Goal: Transaction & Acquisition: Purchase product/service

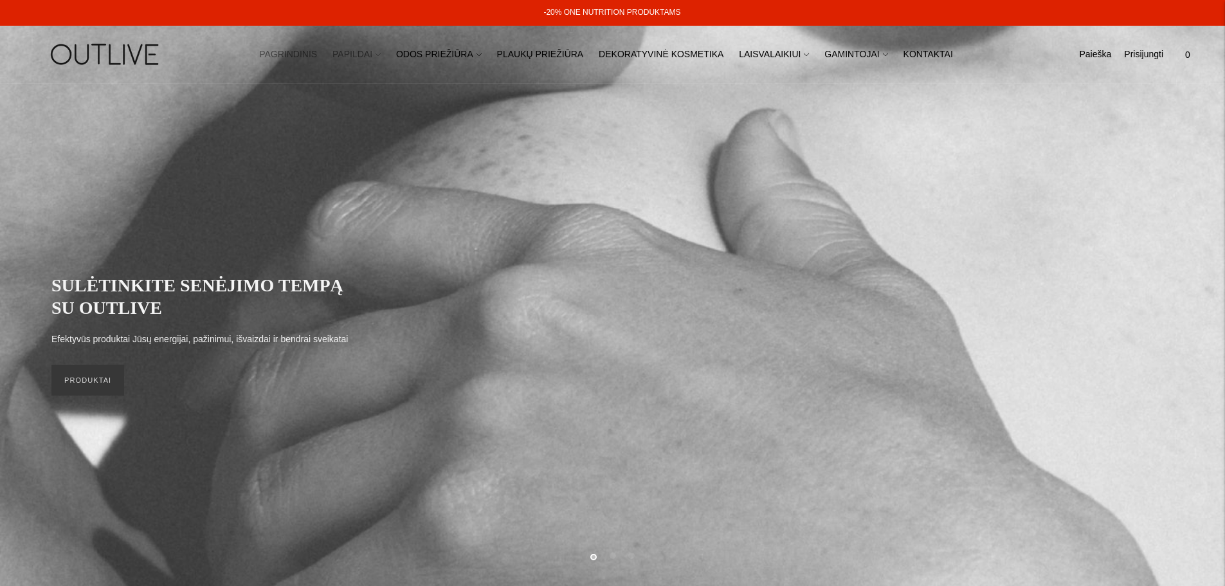
click at [375, 55] on link "PAPILDAI" at bounding box center [357, 55] width 48 height 28
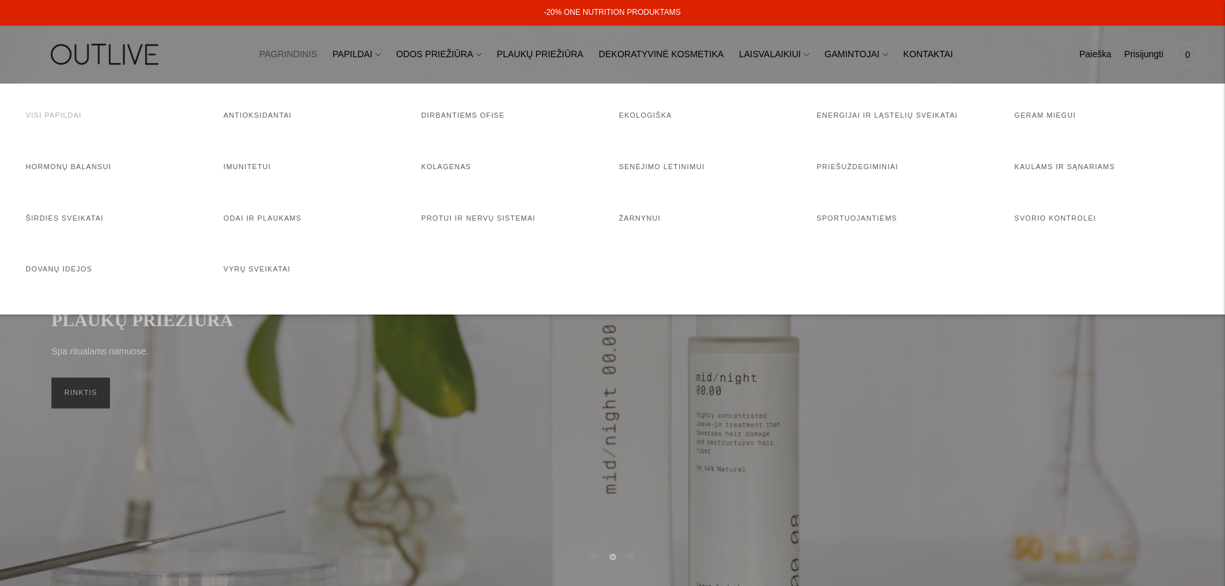
click at [64, 116] on link "Visi papildai" at bounding box center [54, 115] width 56 height 8
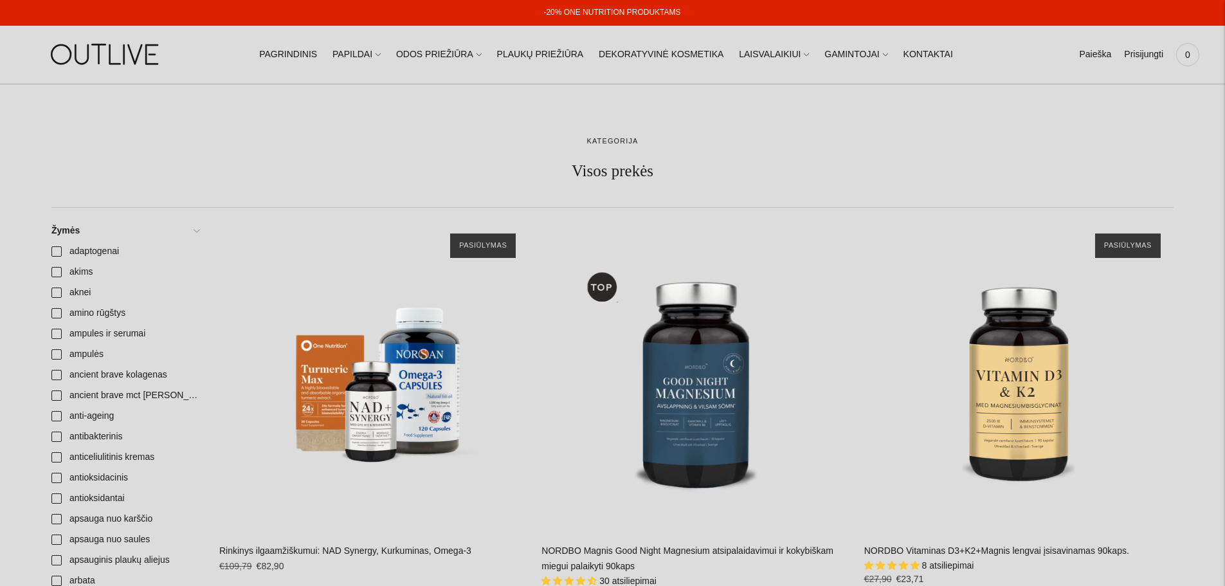
scroll to position [193, 0]
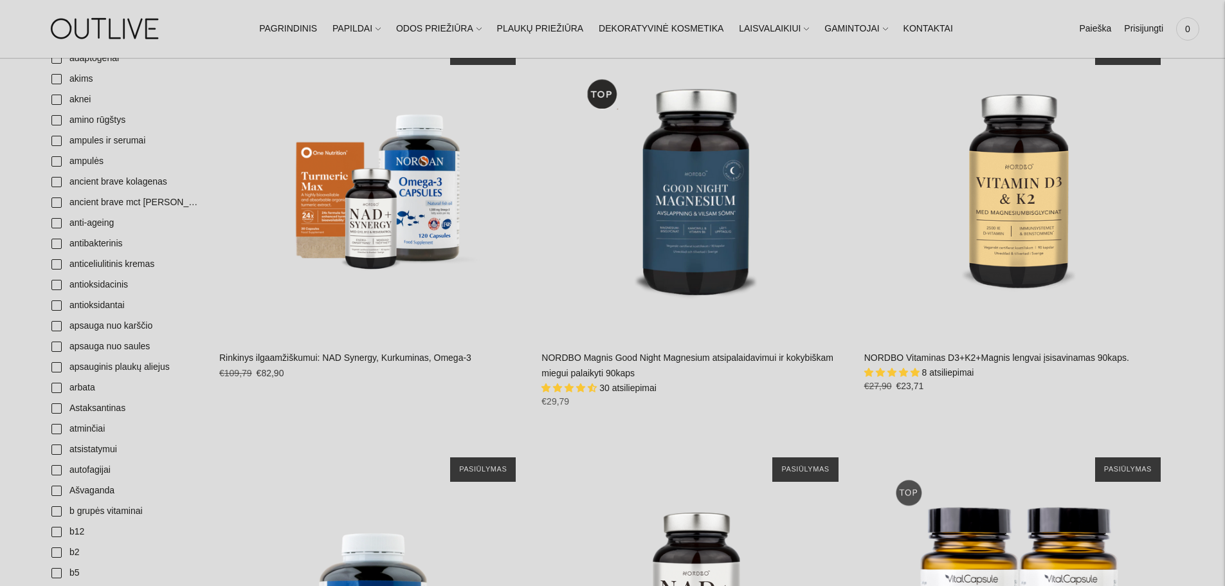
click at [603, 363] on link "NORDBO Magnis Good Night Magnesium atsipalaidavimui ir kokybiškam miegui palaik…" at bounding box center [688, 365] width 292 height 26
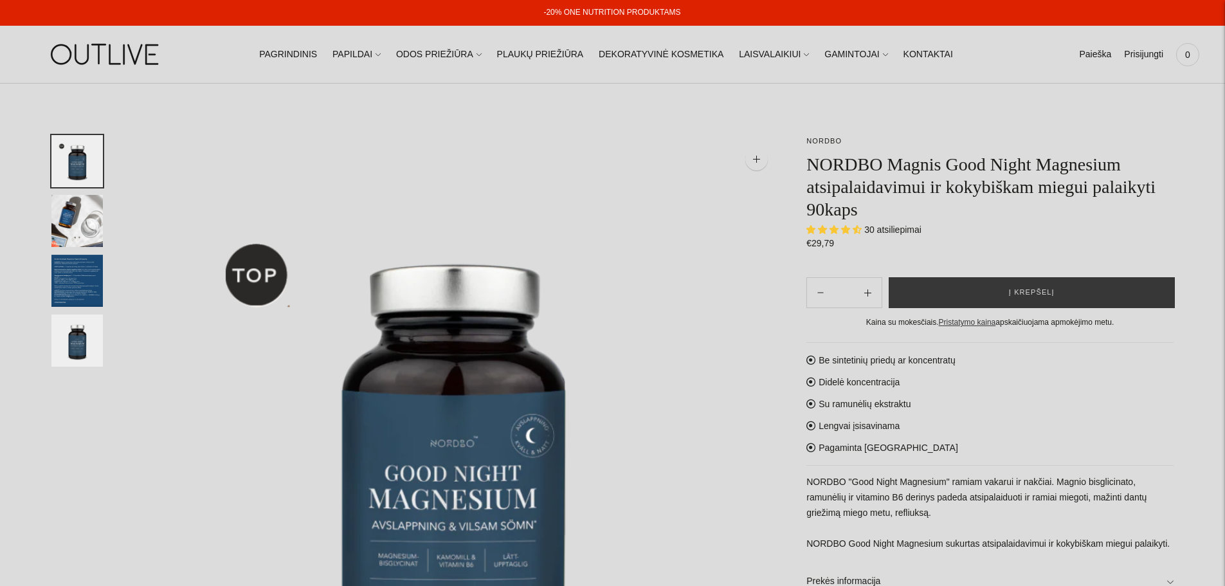
select select "**********"
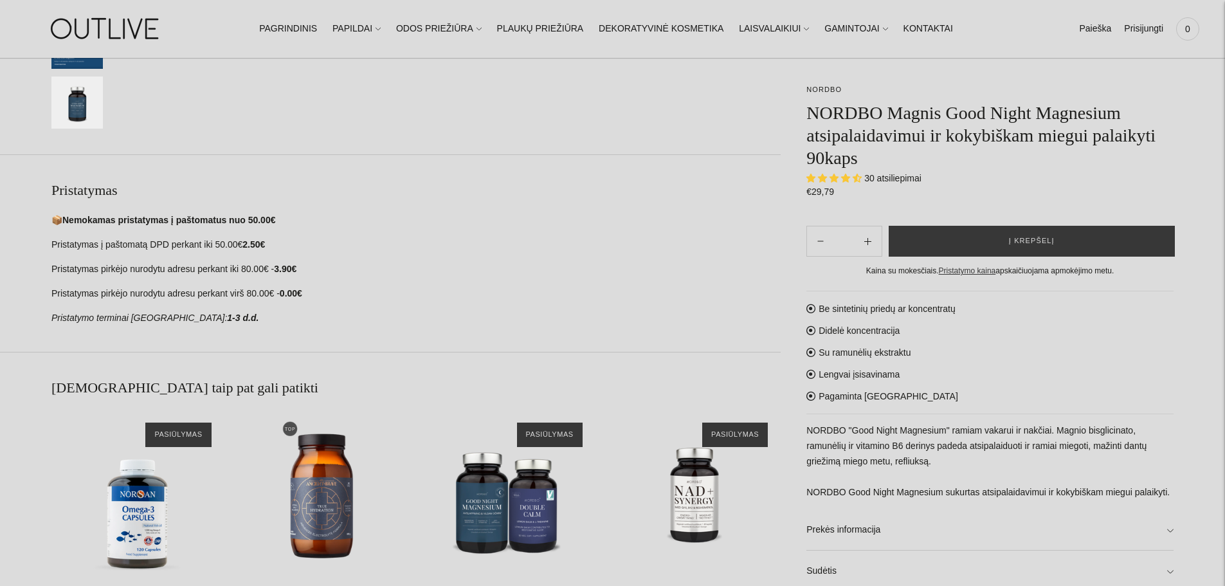
scroll to position [579, 0]
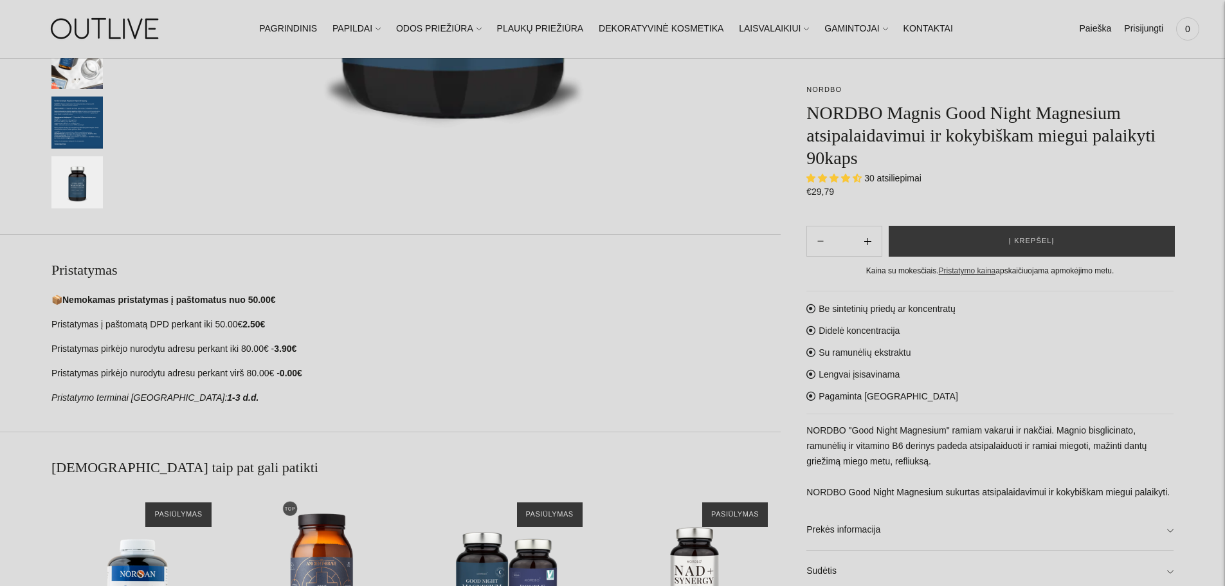
click at [870, 242] on icon "Subtract product quantity" at bounding box center [868, 241] width 7 height 7
type input "**"
click at [1057, 244] on button "Į krepšelį" at bounding box center [1032, 241] width 286 height 31
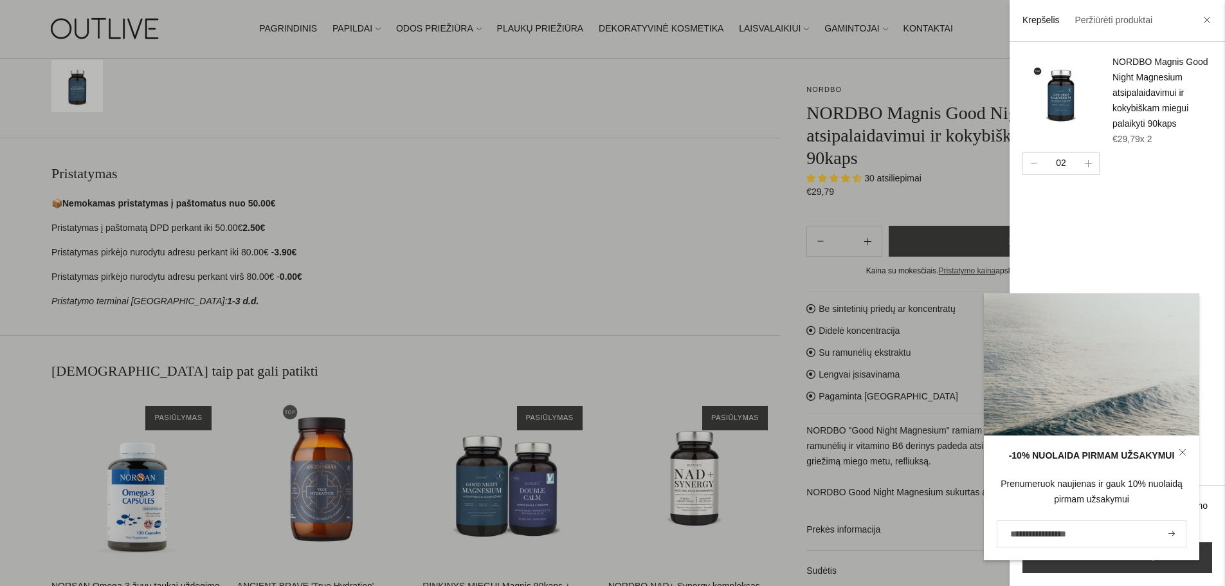
scroll to position [772, 0]
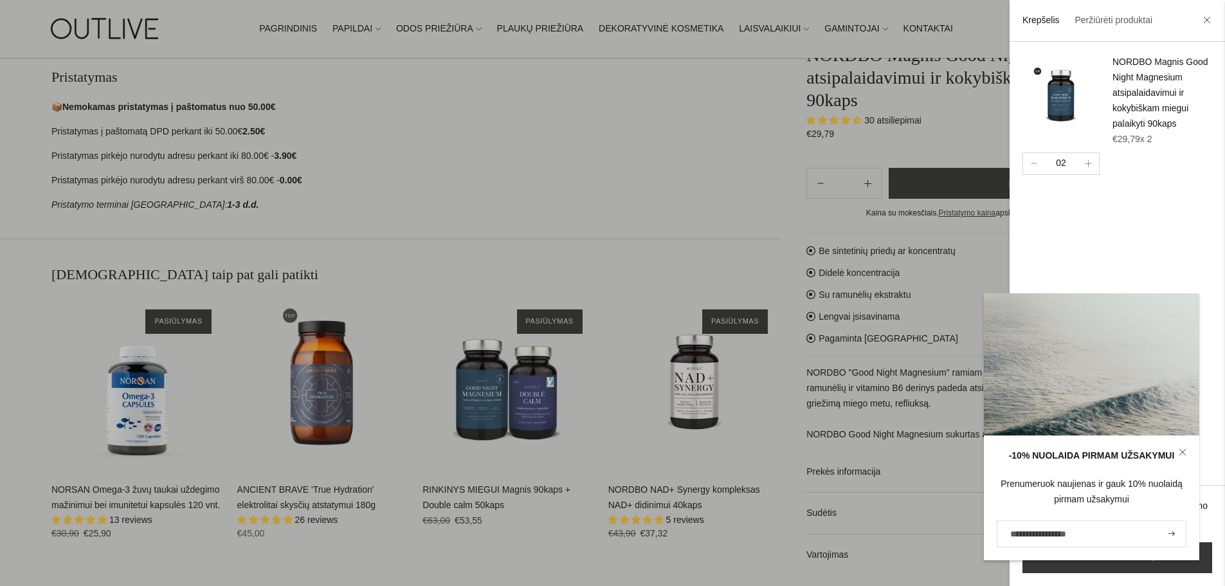
click at [1184, 453] on icon at bounding box center [1183, 452] width 8 height 8
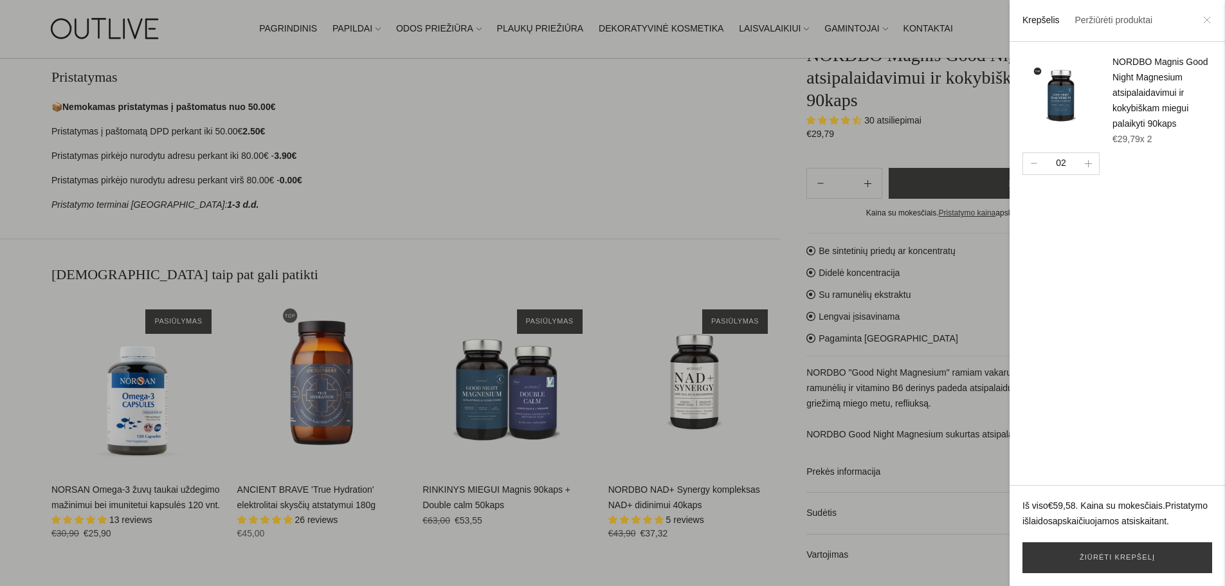
click at [1209, 19] on icon at bounding box center [1207, 20] width 8 height 8
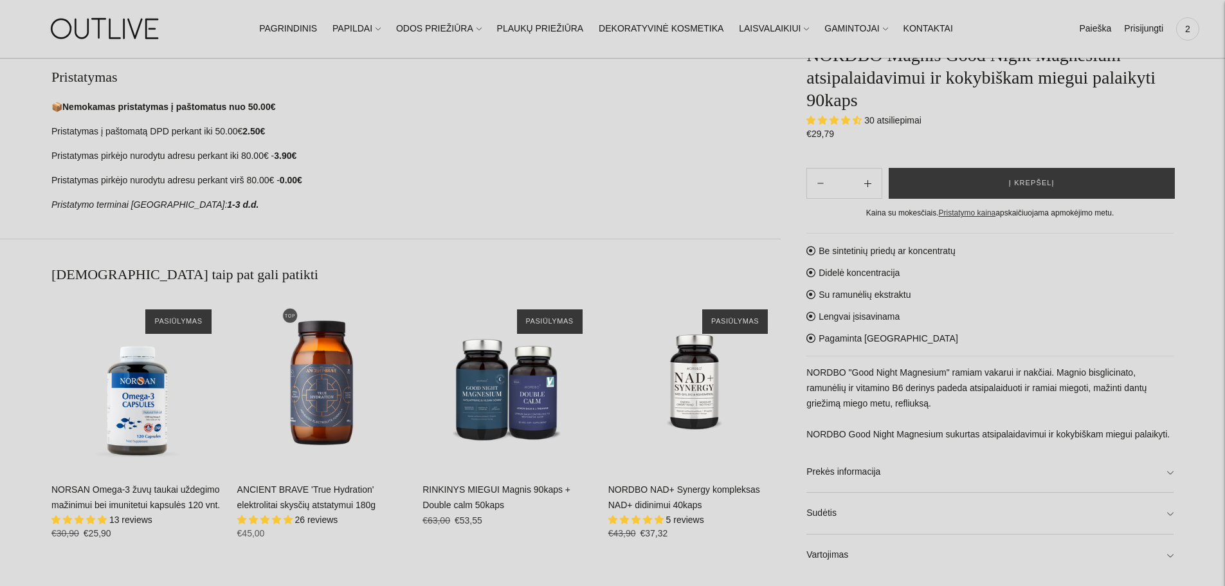
click at [141, 510] on link "NORSAN Omega-3 žuvų taukai uždegimo mažinimui bei imunitetui kapsulės 120 vnt." at bounding box center [135, 497] width 169 height 26
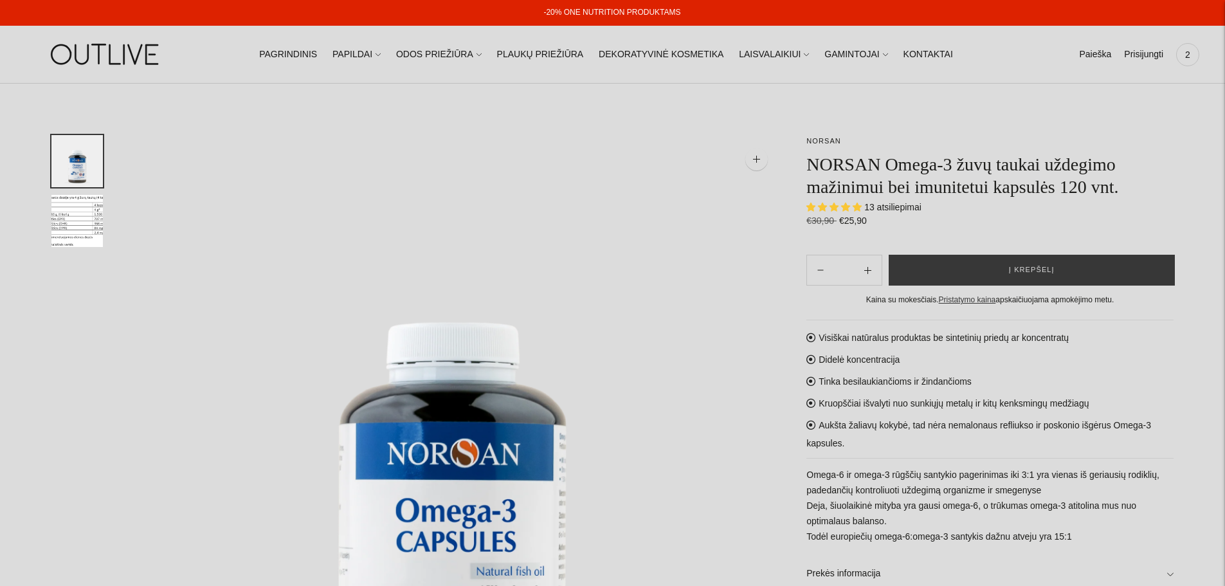
select select "**********"
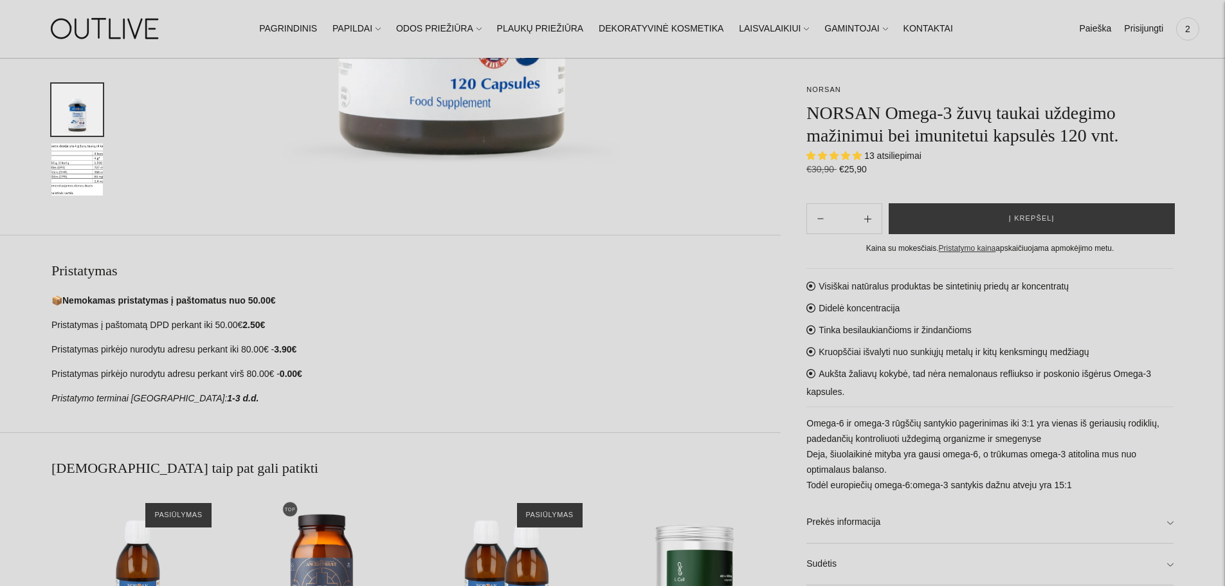
scroll to position [579, 0]
click at [1171, 520] on link "Prekės informacija" at bounding box center [990, 522] width 367 height 41
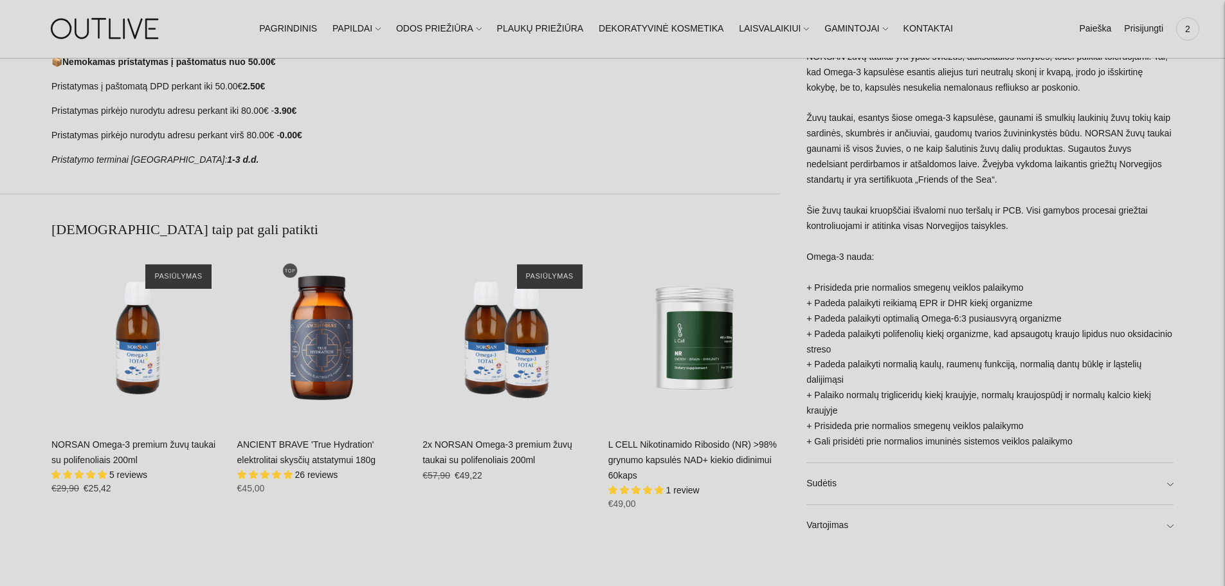
scroll to position [836, 0]
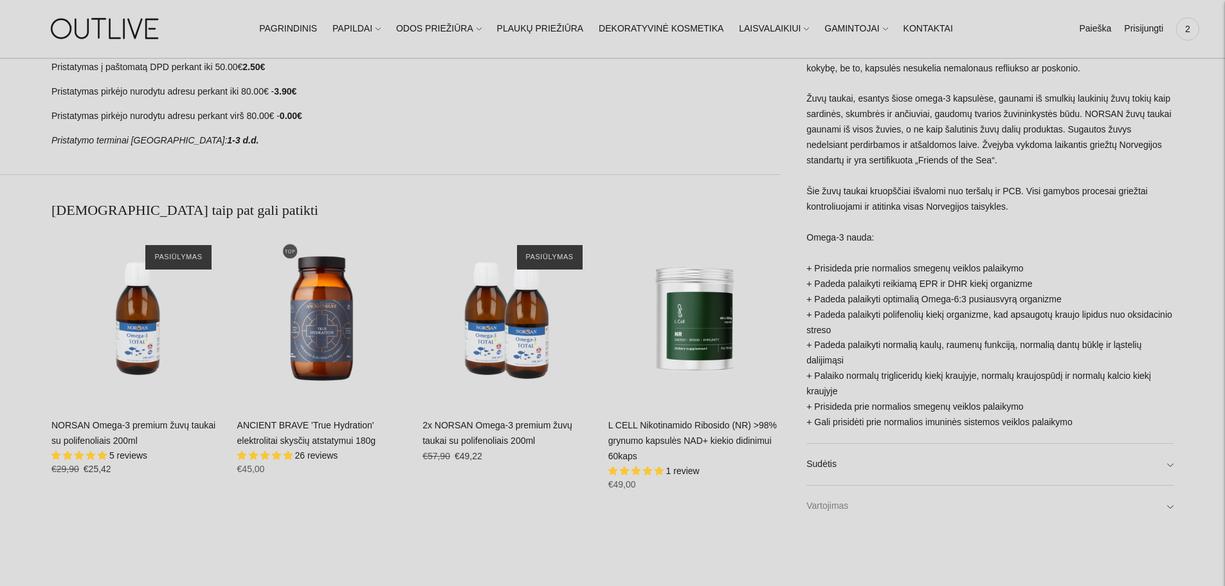
click at [1171, 506] on link "Vartojimas" at bounding box center [990, 506] width 367 height 41
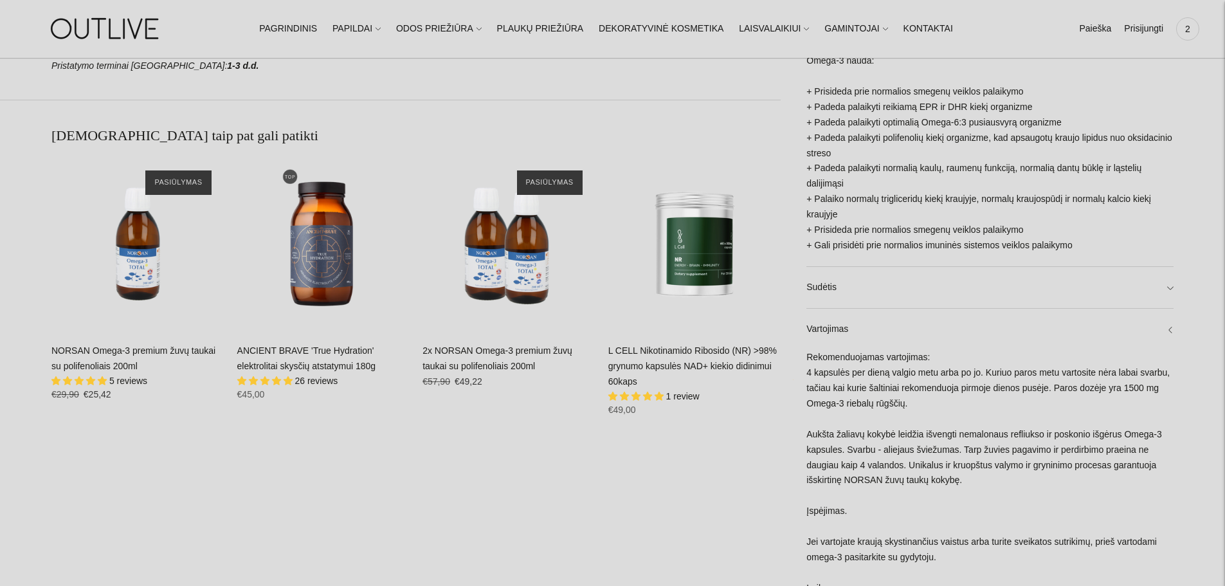
scroll to position [901, 0]
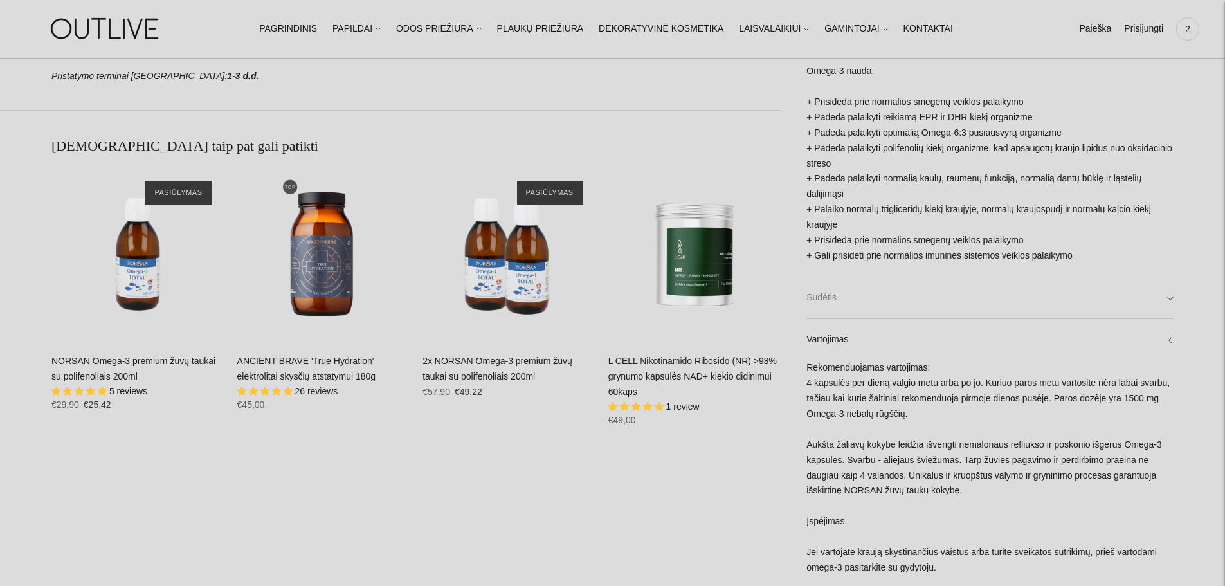
click at [1166, 297] on link "Sudėtis" at bounding box center [990, 297] width 367 height 41
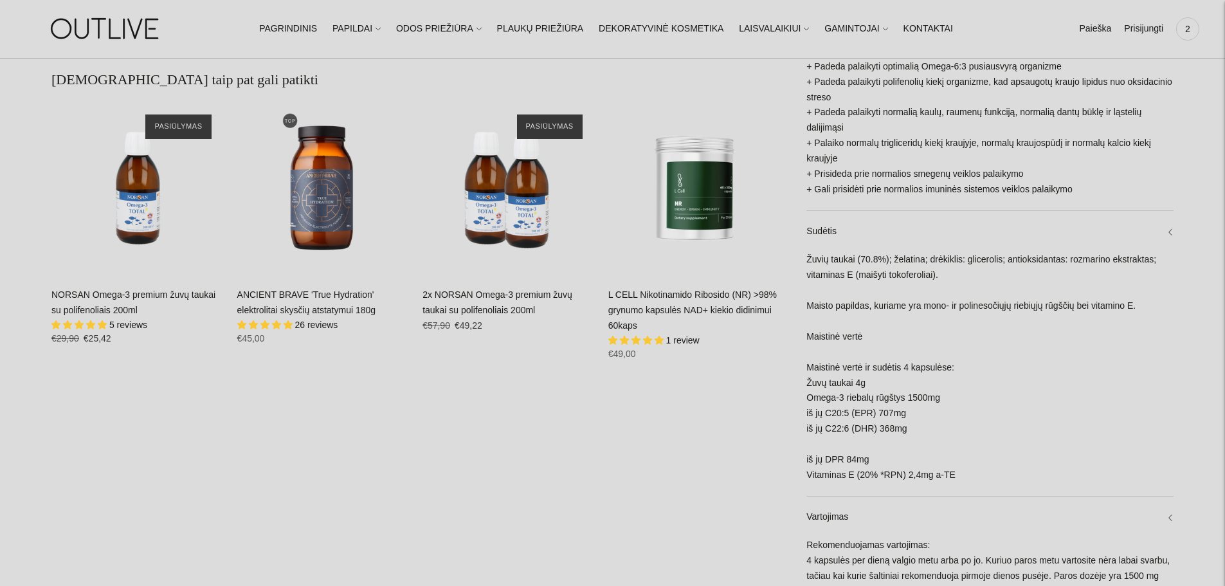
scroll to position [965, 0]
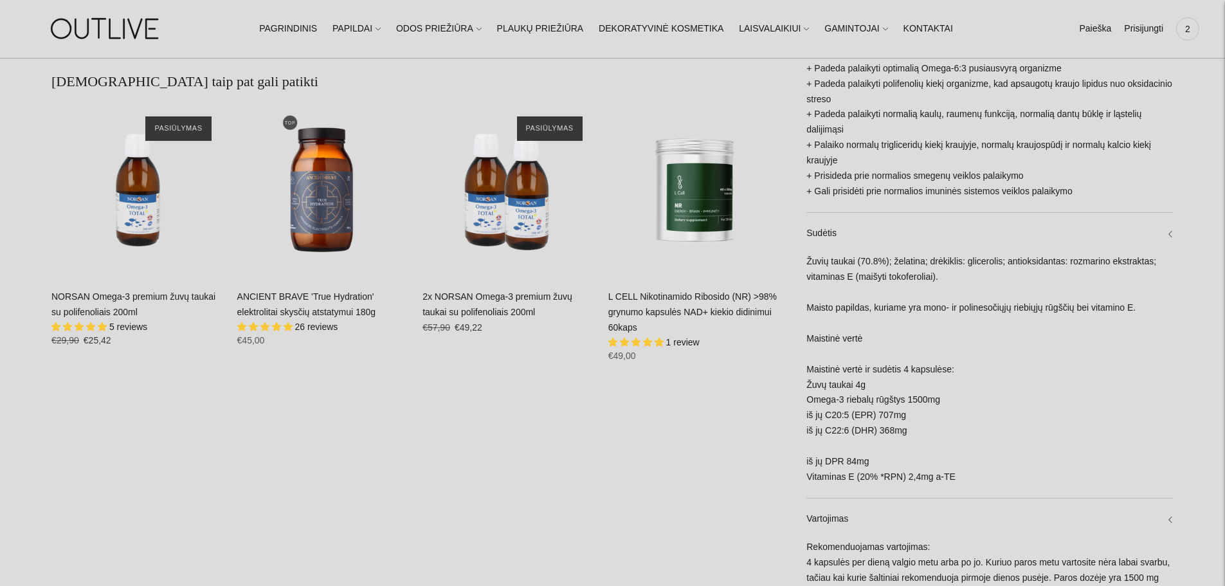
click at [100, 304] on div "NORSAN Omega-3 premium žuvų taukai su polifenoliais 200ml 5 reviews Regular pri…" at bounding box center [137, 323] width 173 height 68
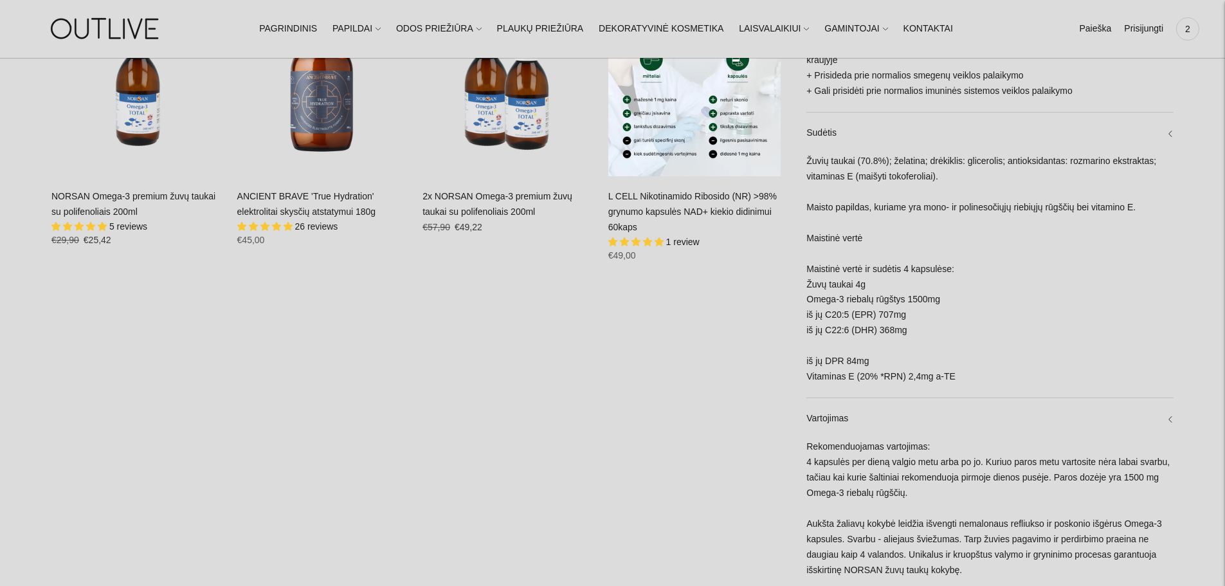
scroll to position [1158, 0]
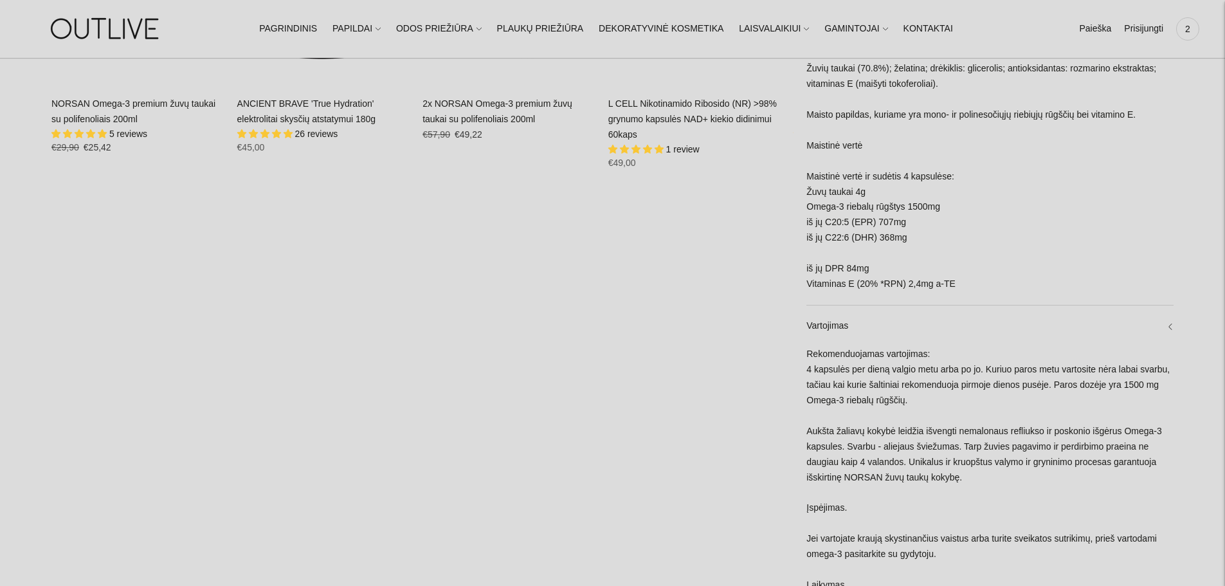
click at [106, 130] on span "5.00 stars" at bounding box center [102, 133] width 9 height 8
click at [81, 104] on link "NORSAN Omega-3 premium žuvų taukai su polifenoliais 200ml" at bounding box center [133, 111] width 164 height 26
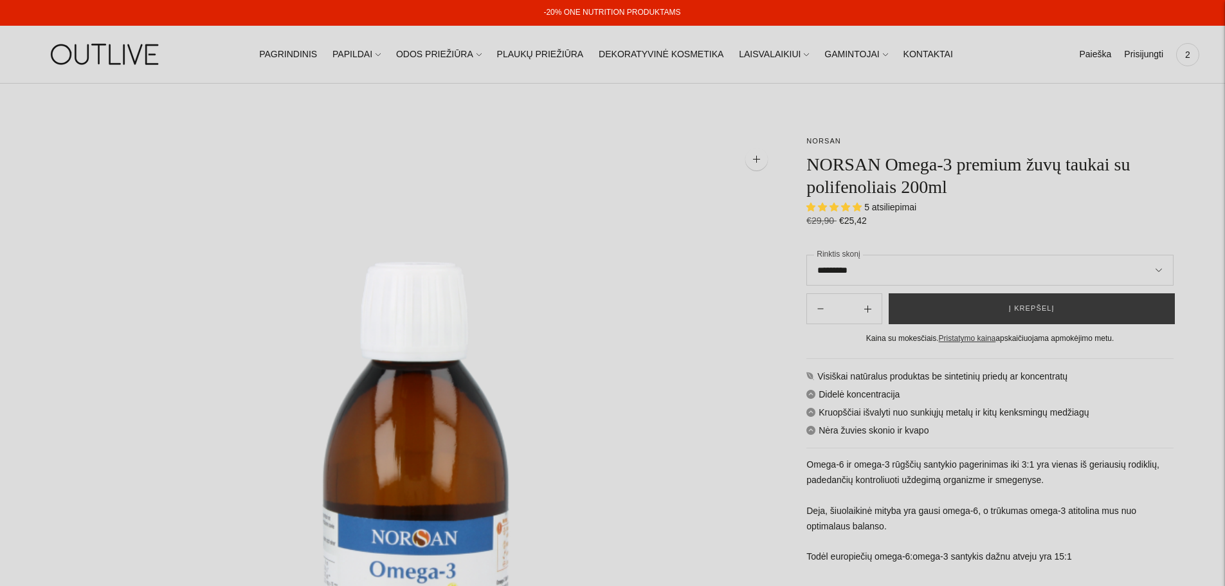
select select "**********"
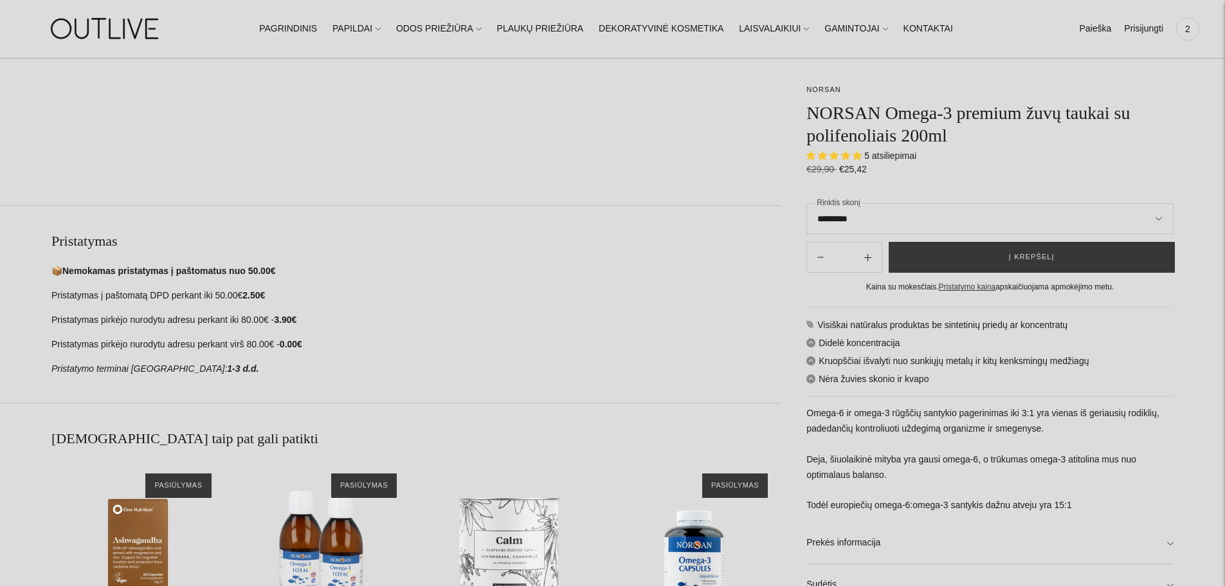
scroll to position [965, 0]
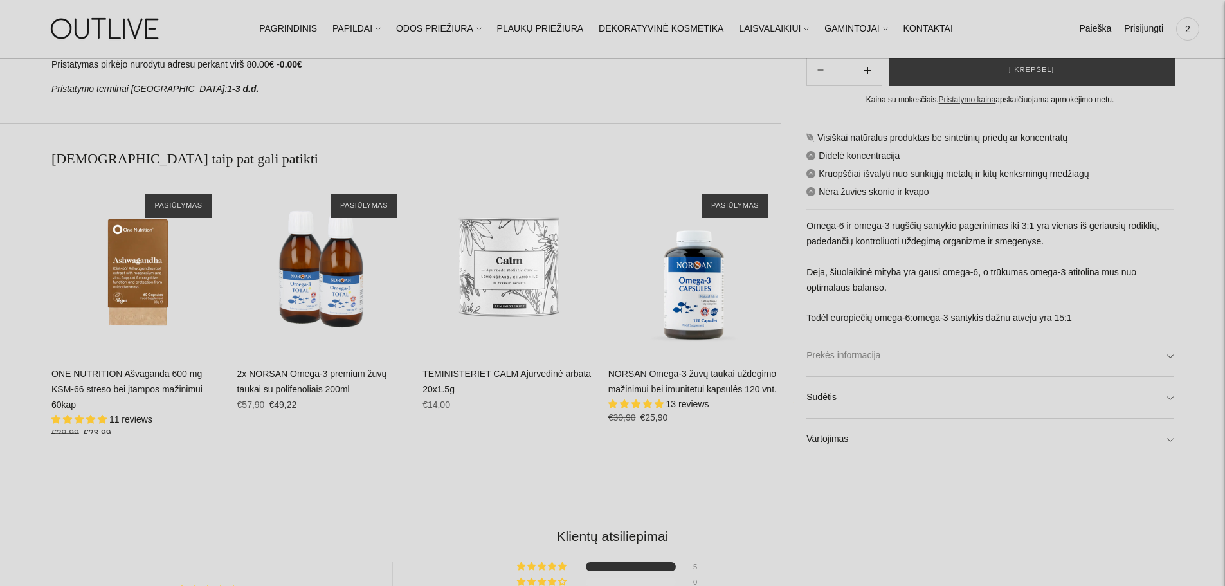
click at [1173, 354] on link "Prekės informacija" at bounding box center [990, 356] width 367 height 41
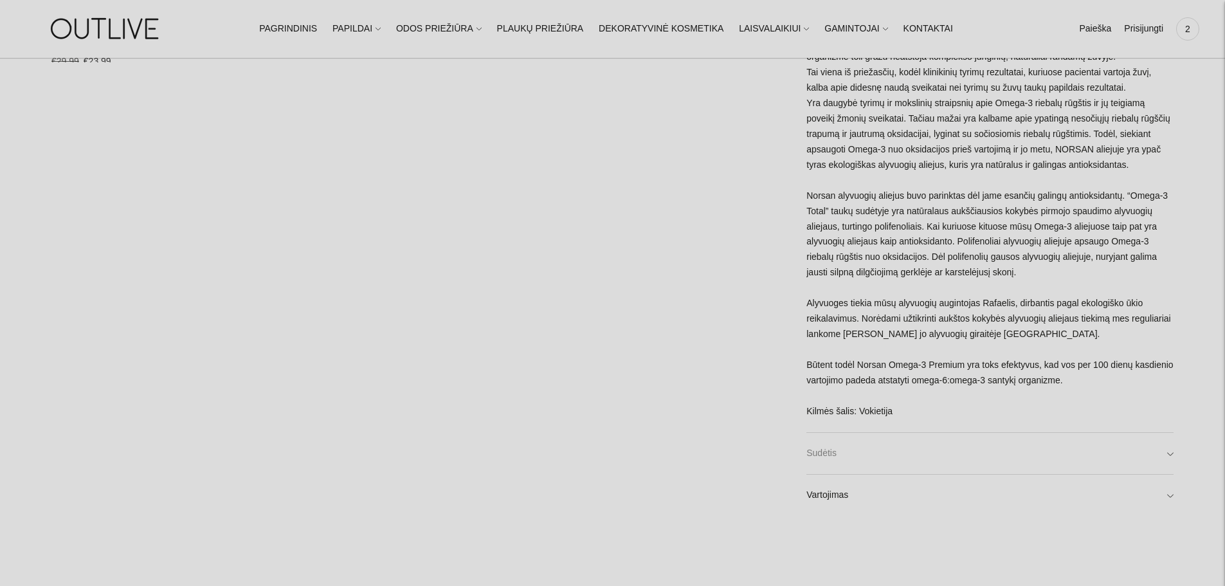
scroll to position [1479, 0]
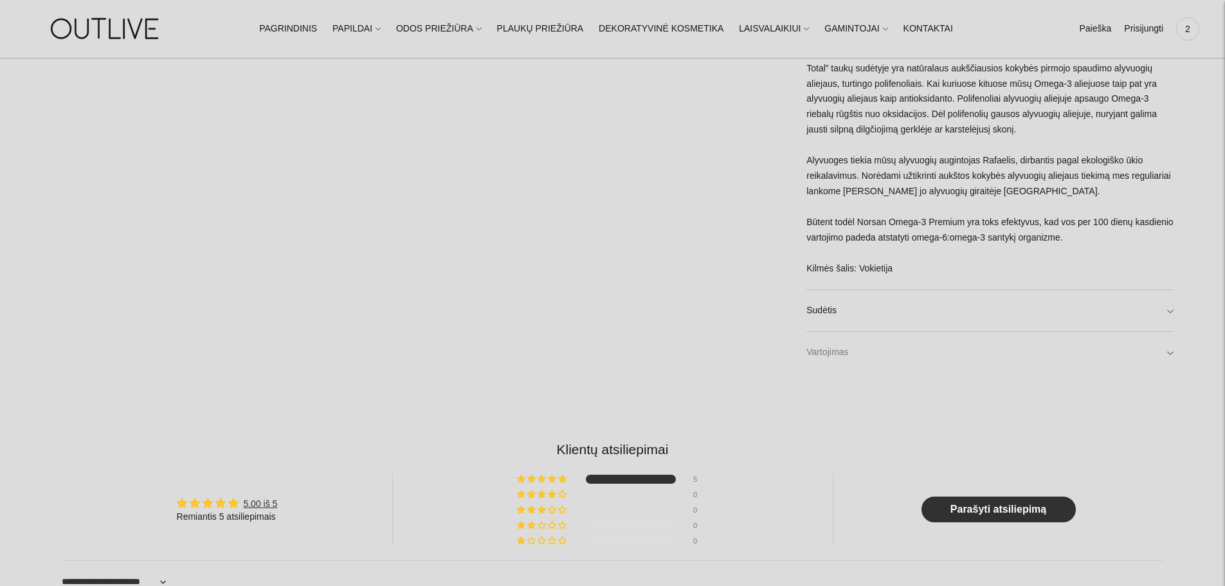
click at [1167, 354] on link "Vartojimas" at bounding box center [990, 352] width 367 height 41
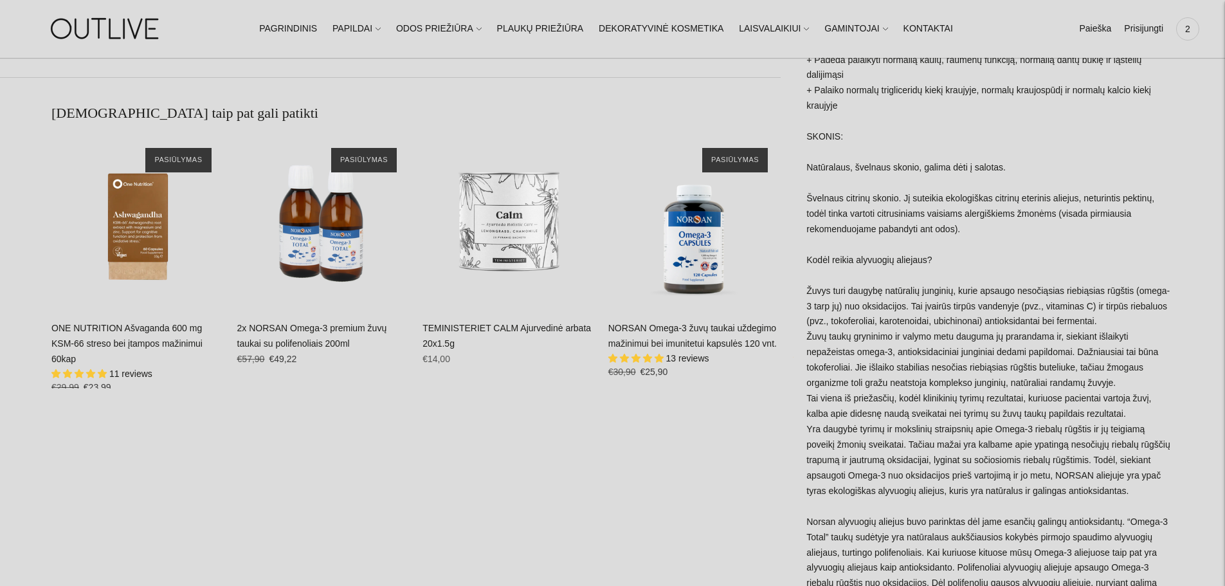
scroll to position [1029, 0]
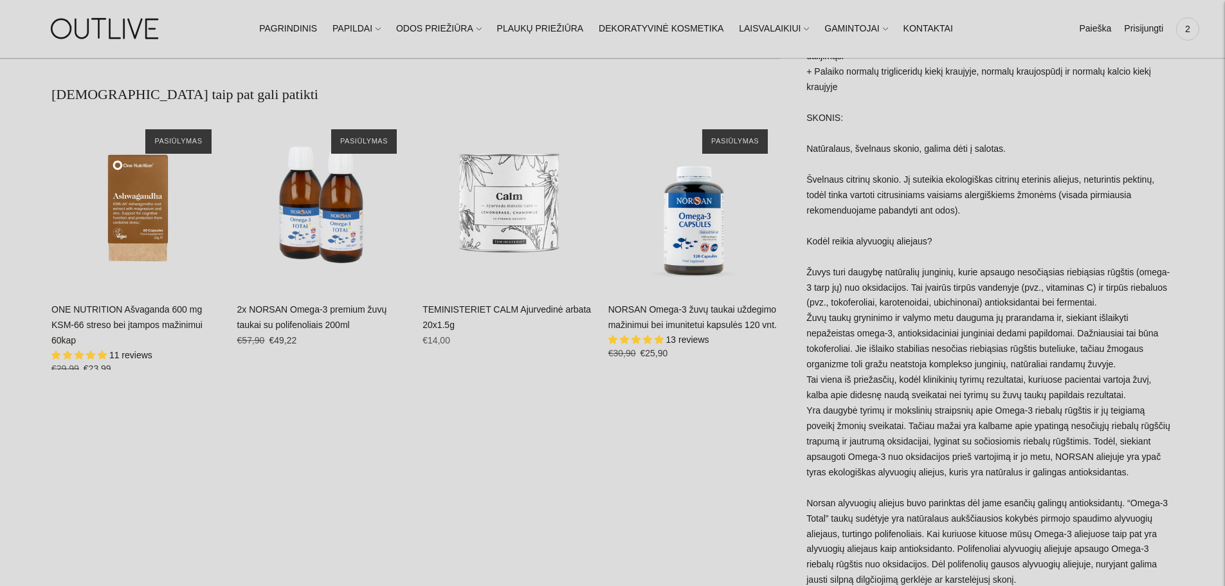
click at [705, 327] on link "NORSAN Omega-3 žuvų taukai uždegimo mažinimui bei imunitetui kapsulės 120 vnt." at bounding box center [693, 317] width 169 height 26
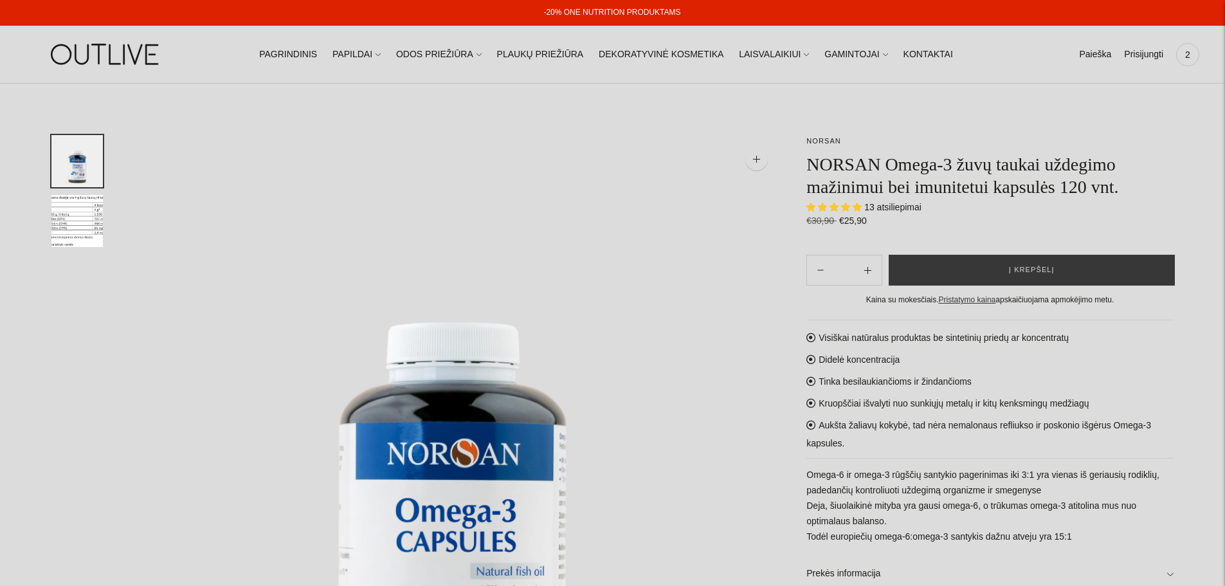
select select "**********"
click at [1055, 275] on button "Į krepšelį" at bounding box center [1032, 270] width 286 height 31
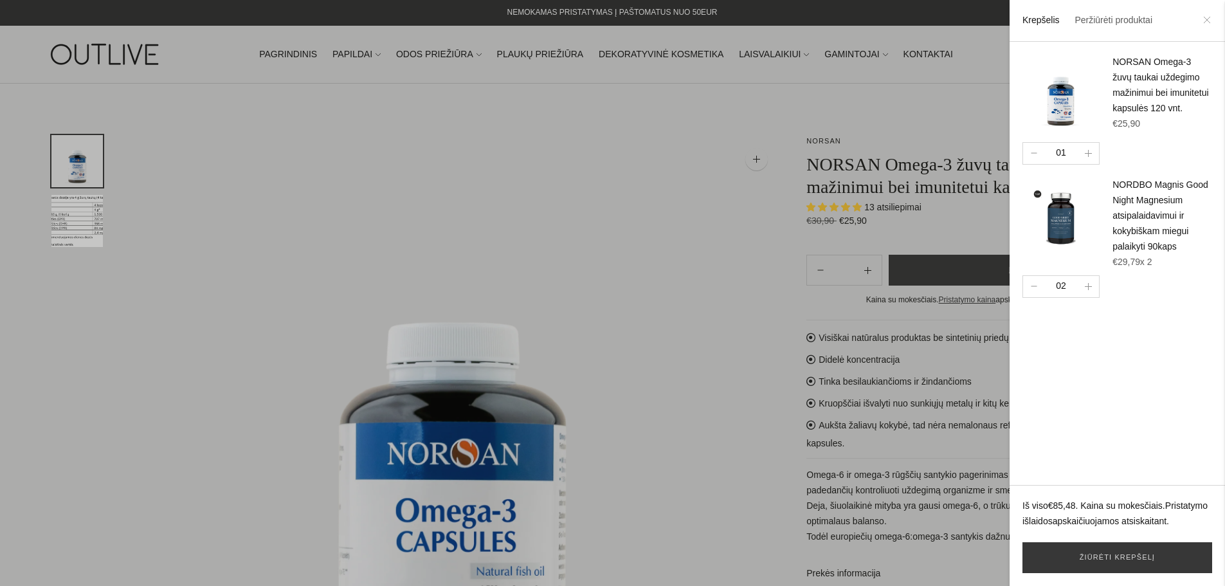
click at [1207, 21] on icon at bounding box center [1207, 20] width 8 height 8
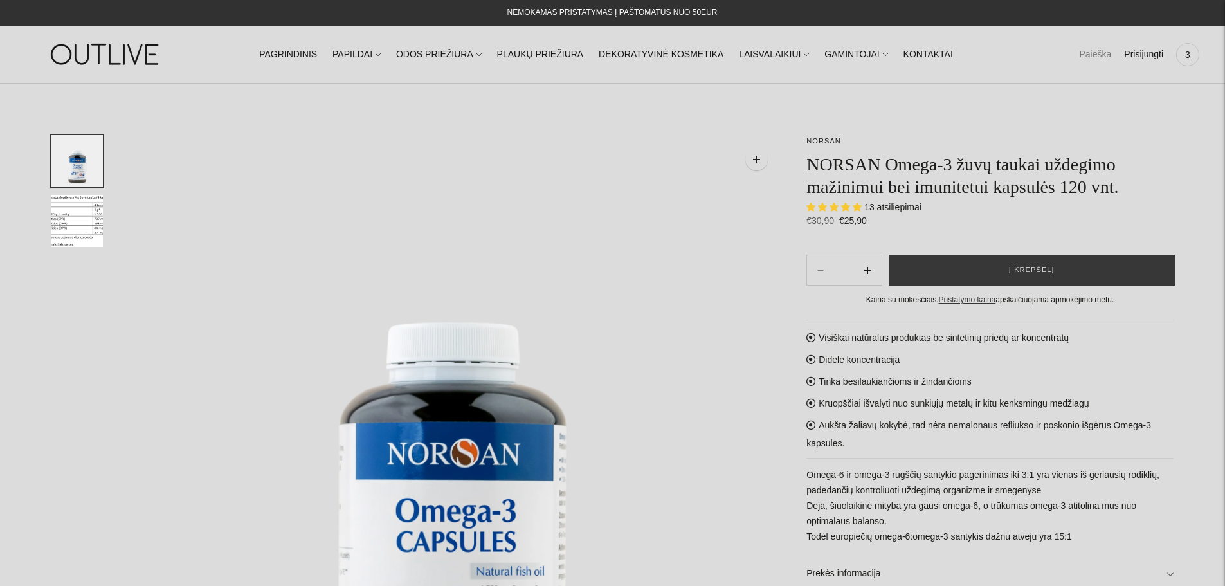
click at [1093, 56] on link "Paieška" at bounding box center [1095, 55] width 32 height 28
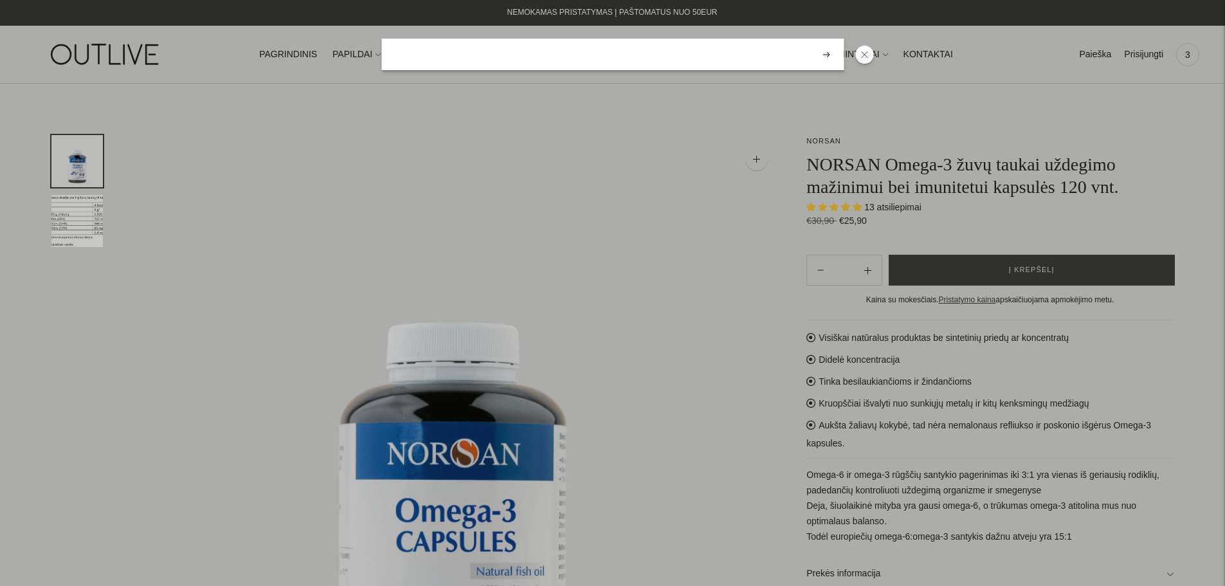
click at [428, 49] on input "search" at bounding box center [612, 55] width 462 height 32
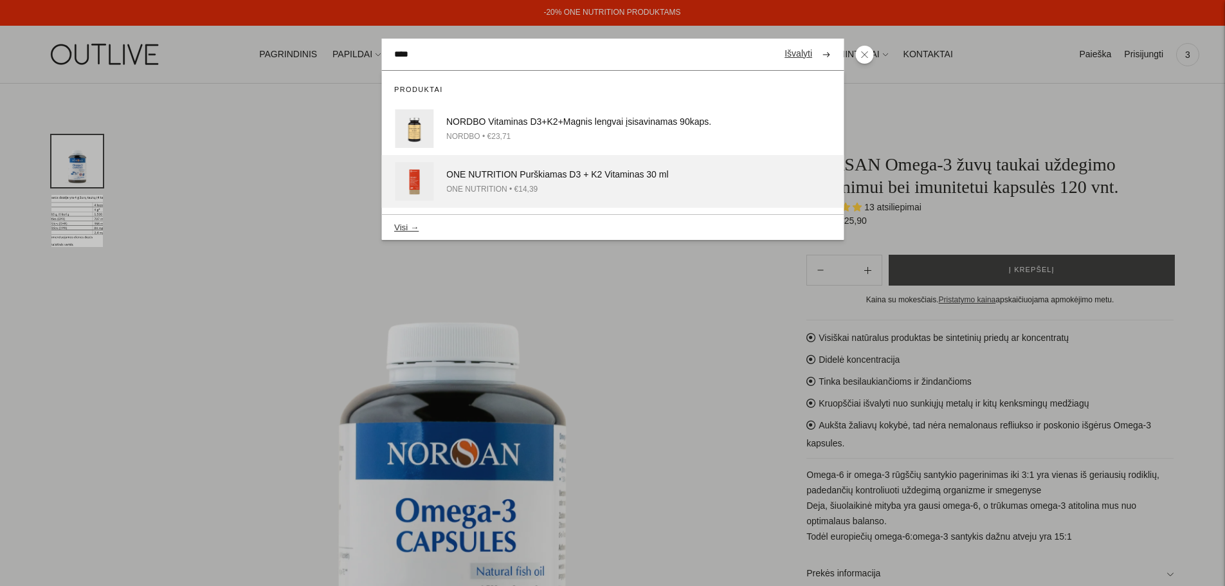
type input "****"
click at [497, 187] on div "ONE NUTRITION • €14,39" at bounding box center [599, 190] width 307 height 14
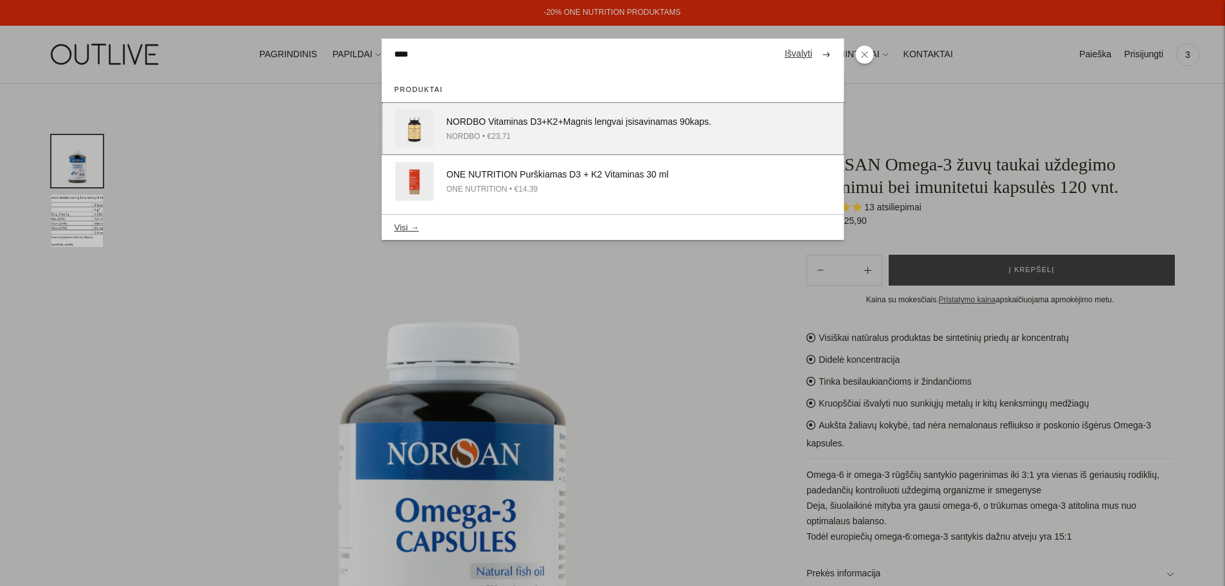
click at [594, 122] on div "NORDBO Vitaminas D3+K2+Magnis lengvai įsisavinamas 90kaps." at bounding box center [599, 121] width 307 height 15
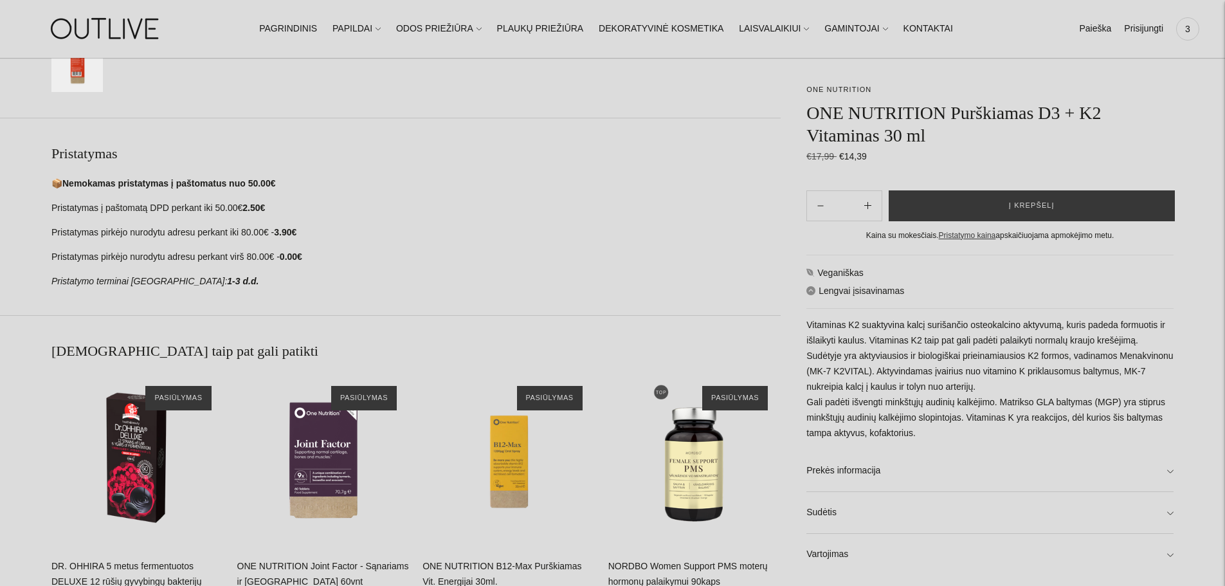
scroll to position [729, 0]
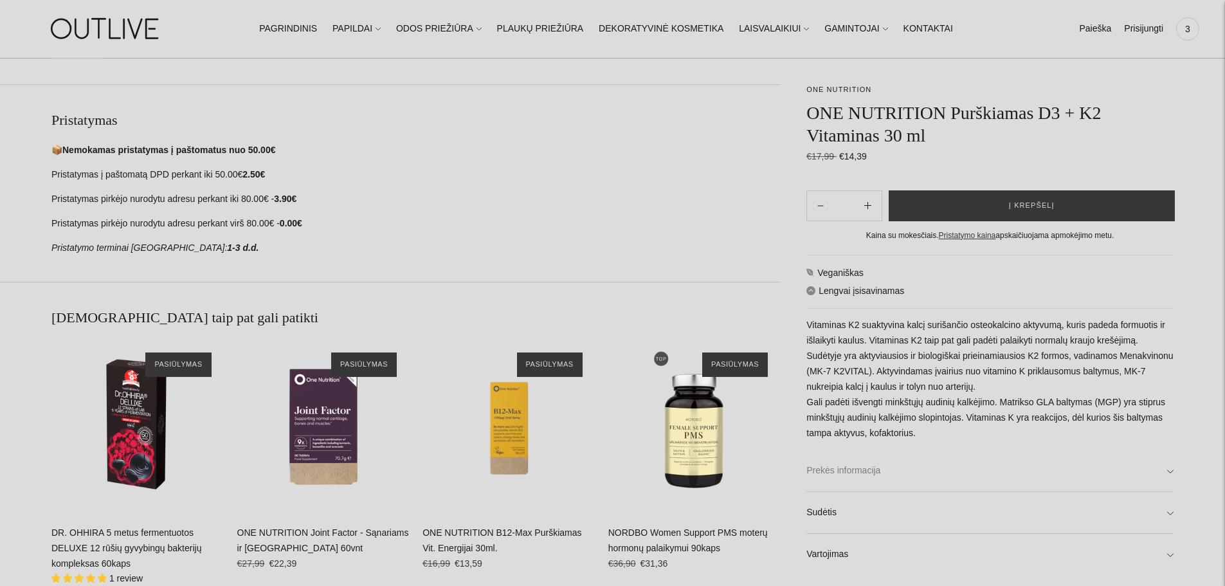
click at [1167, 469] on link "Prekės informacija" at bounding box center [990, 470] width 367 height 41
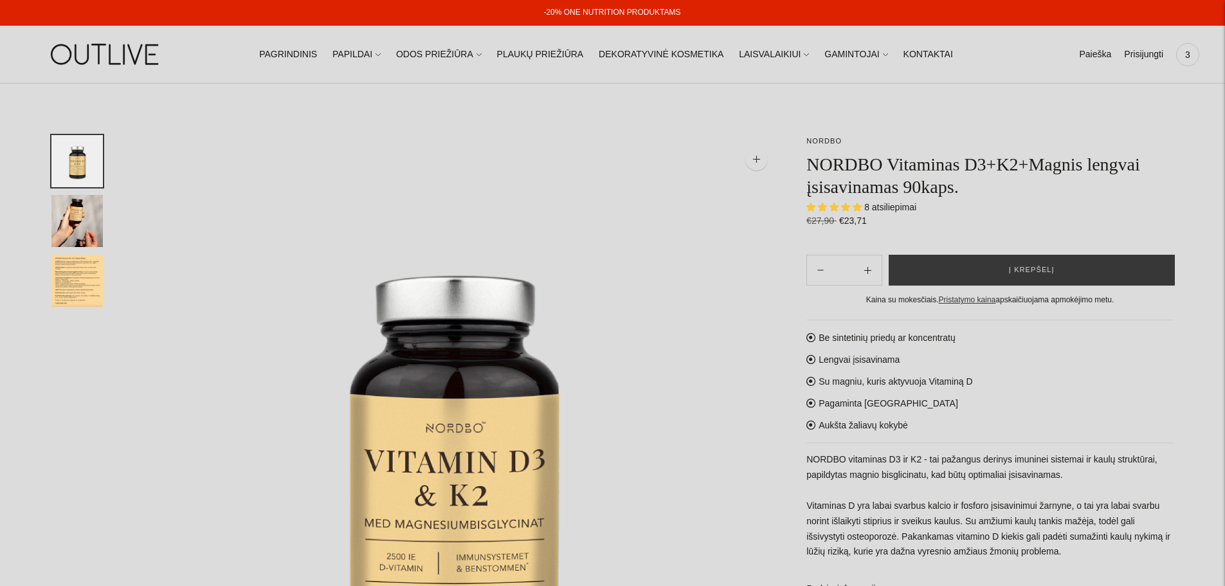
select select "**********"
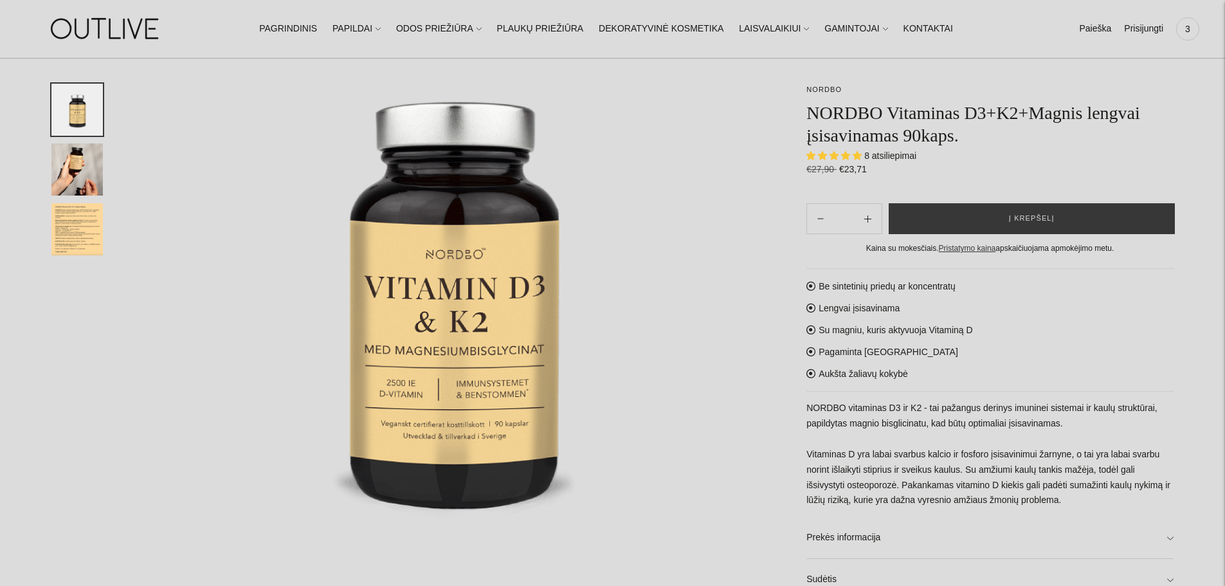
scroll to position [193, 0]
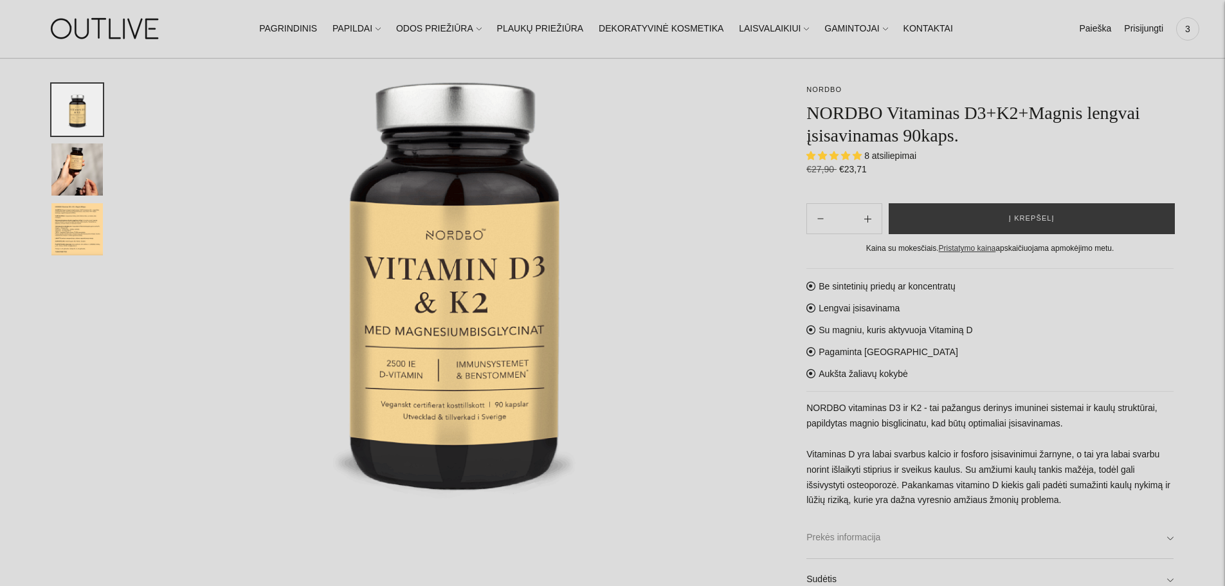
click at [1167, 539] on link "Prekės informacija" at bounding box center [990, 537] width 367 height 41
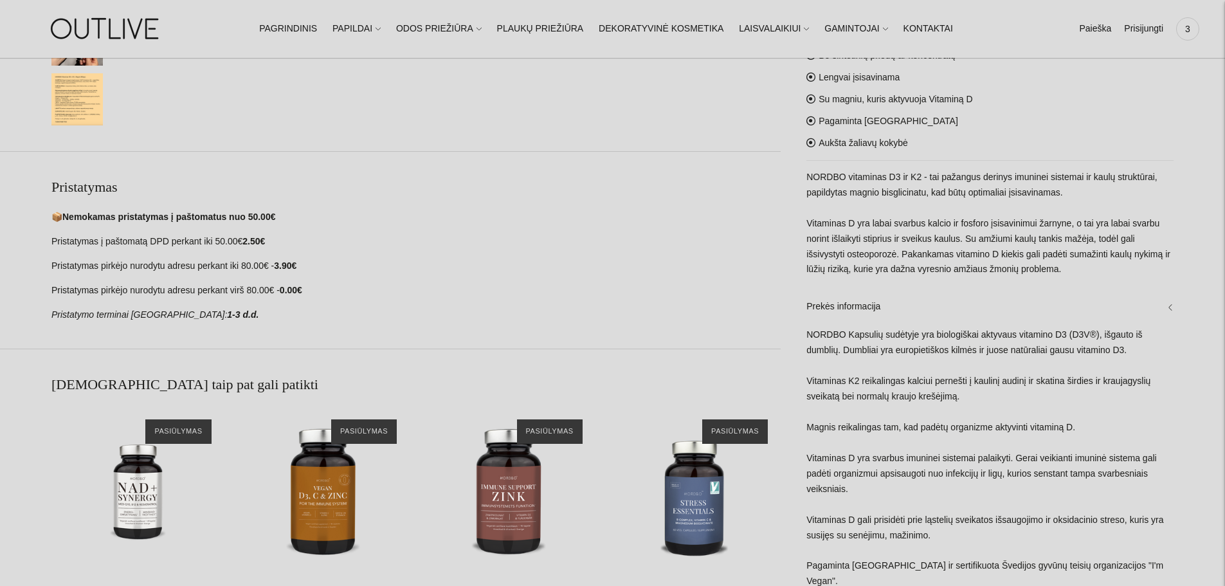
scroll to position [772, 0]
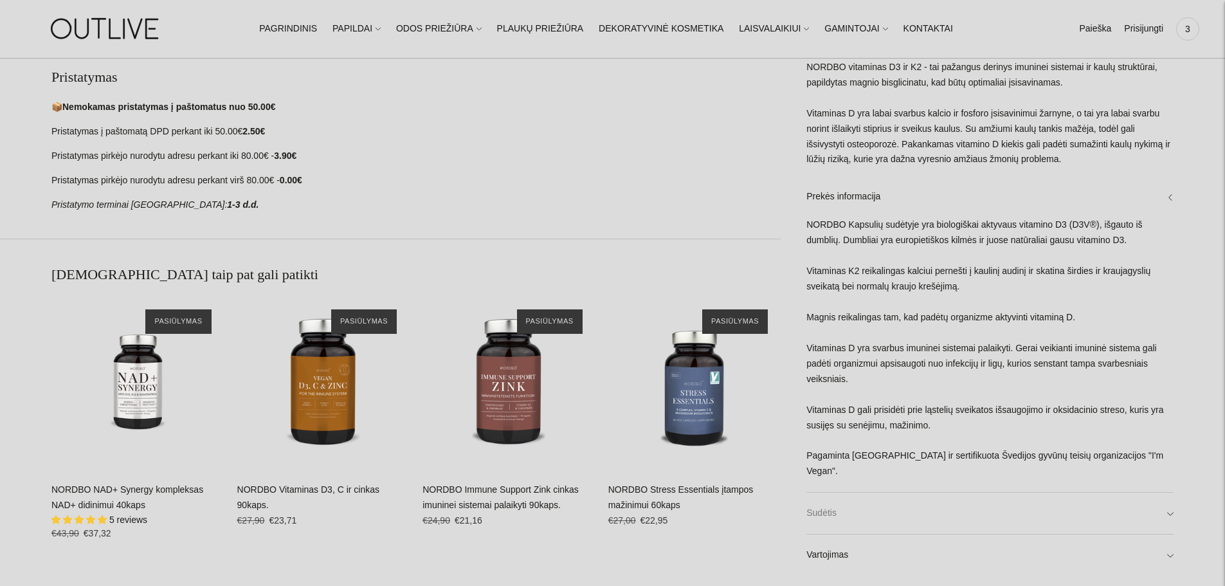
click at [1166, 510] on link "Sudėtis" at bounding box center [990, 513] width 367 height 41
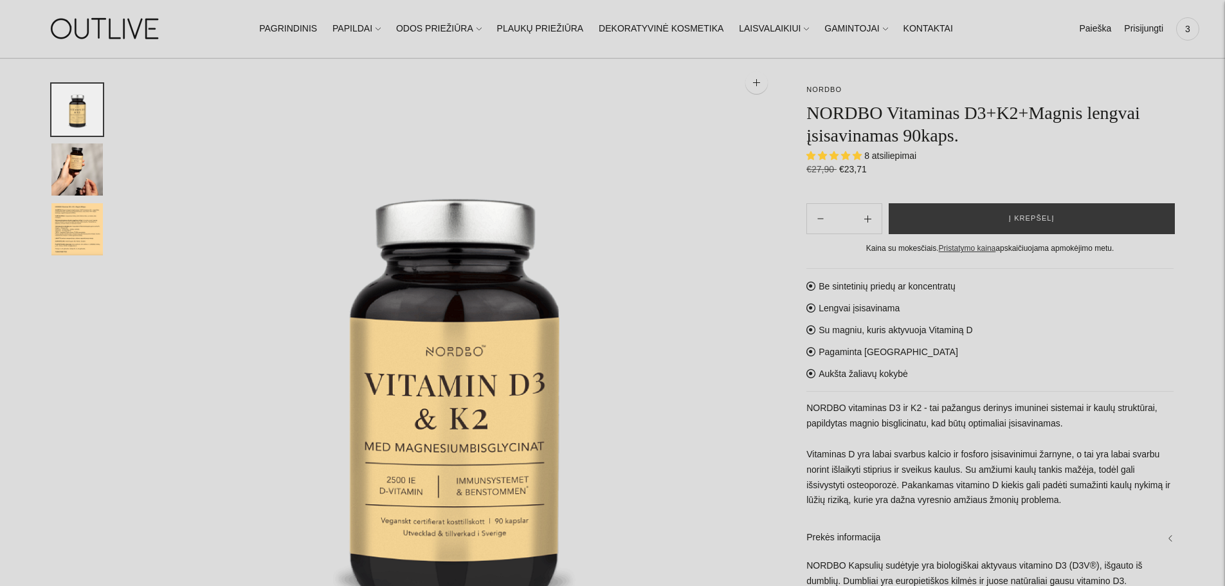
scroll to position [0, 0]
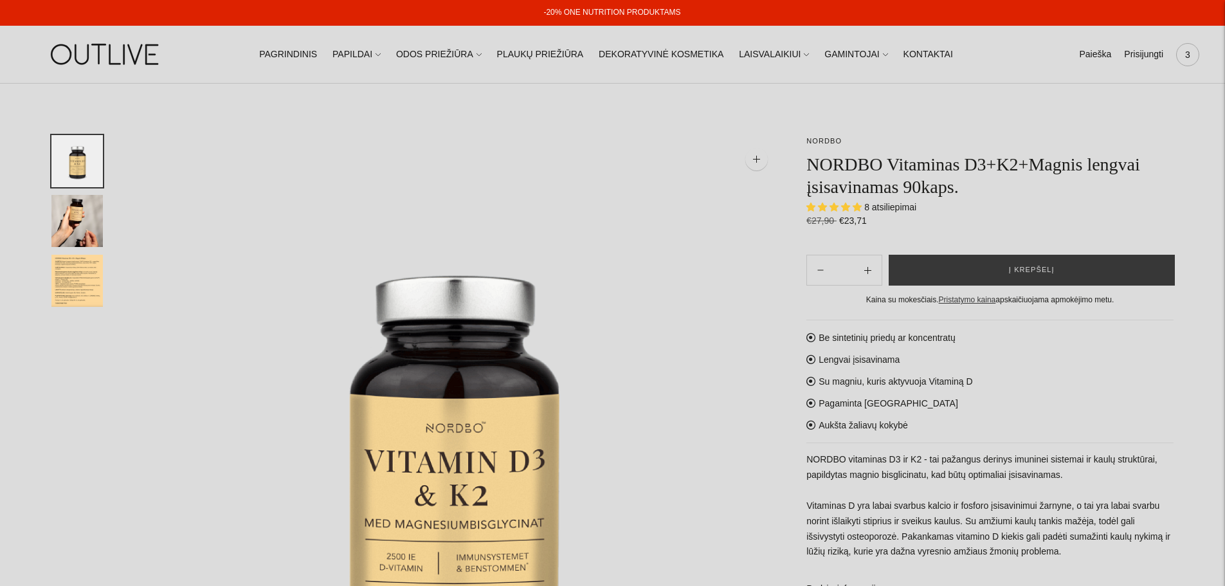
click at [1196, 53] on span "3" at bounding box center [1188, 55] width 18 height 18
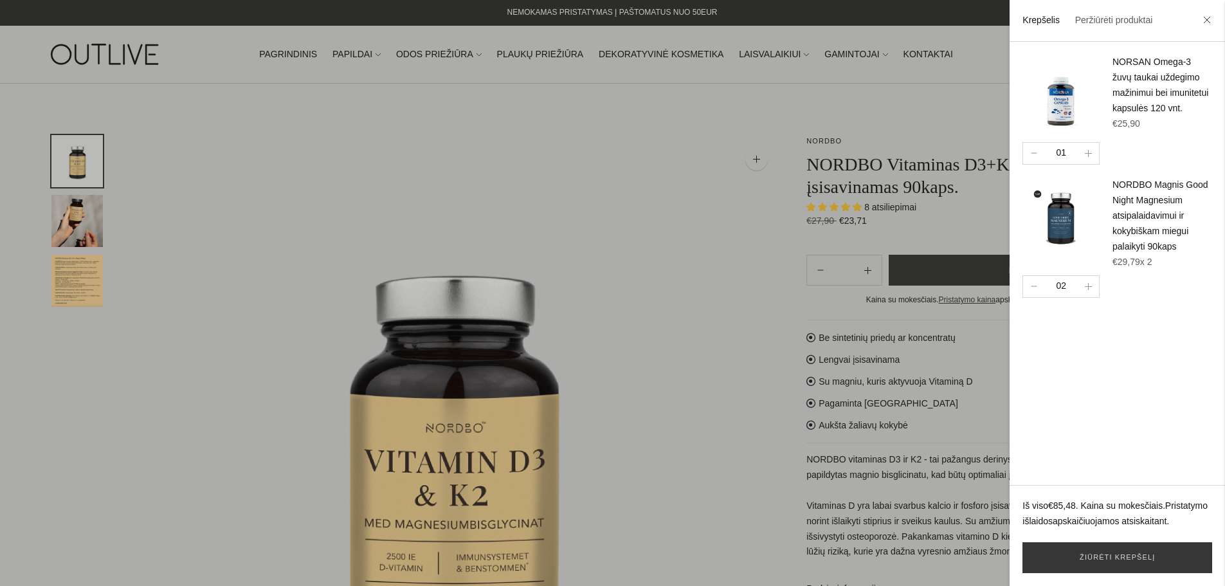
click at [1151, 252] on link "NORDBO Magnis Good Night Magnesium atsipalaidavimui ir kokybiškam miegui palaik…" at bounding box center [1161, 215] width 96 height 72
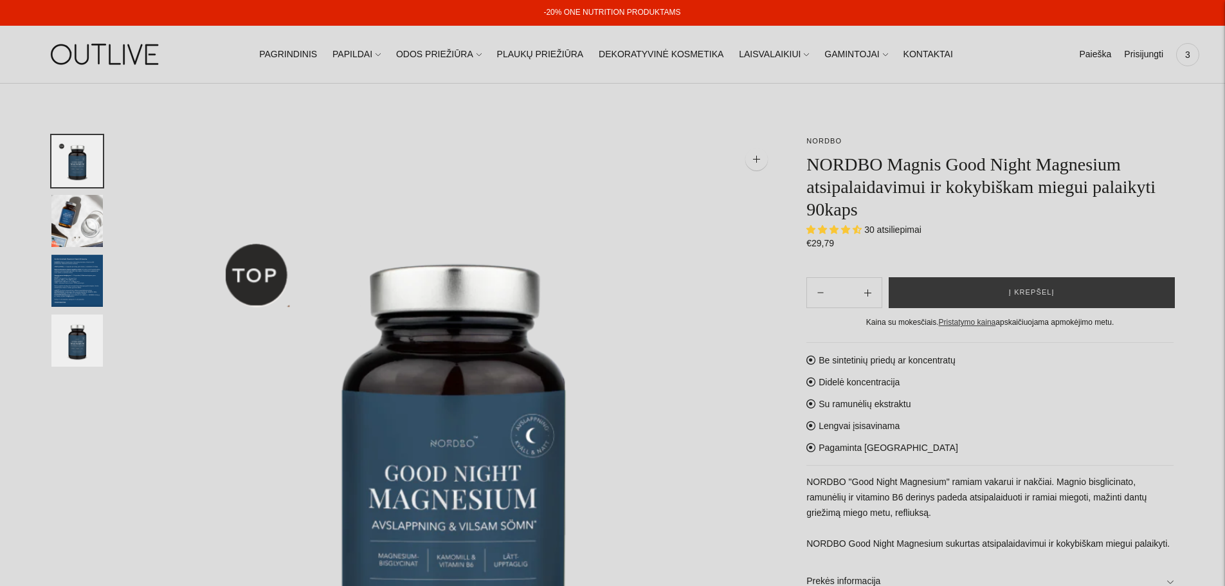
select select "**********"
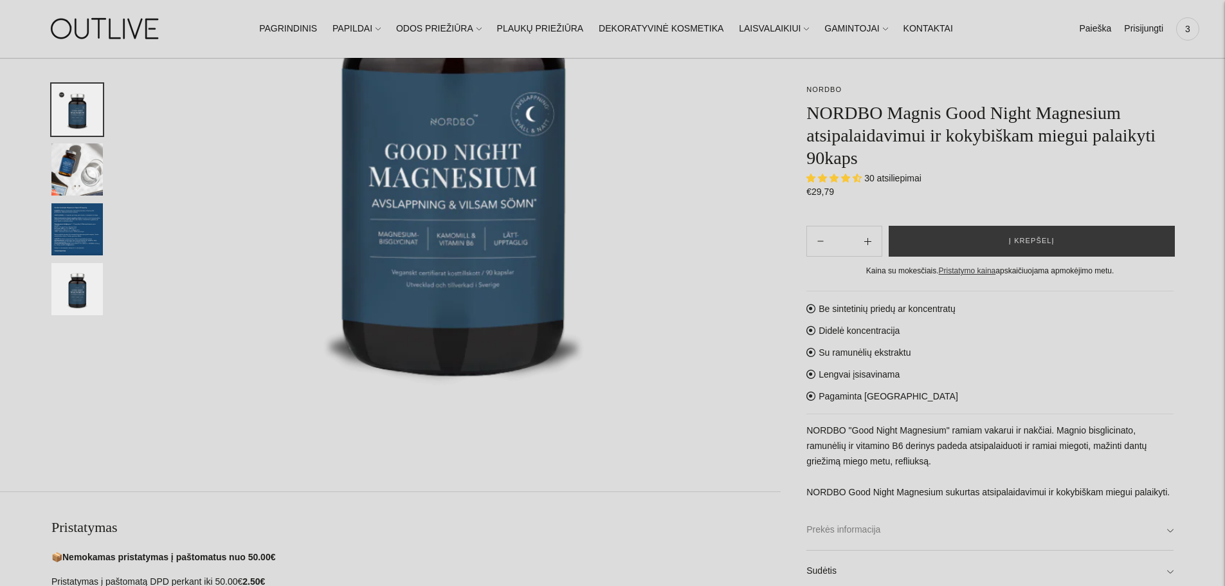
click at [1168, 528] on link "Prekės informacija" at bounding box center [990, 529] width 367 height 41
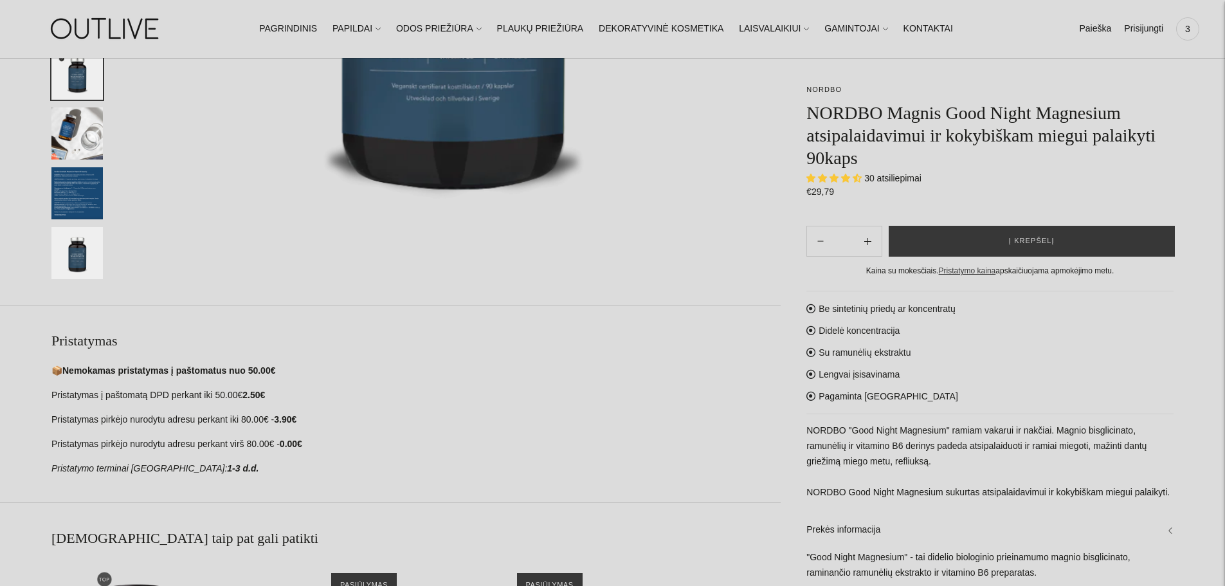
scroll to position [187, 0]
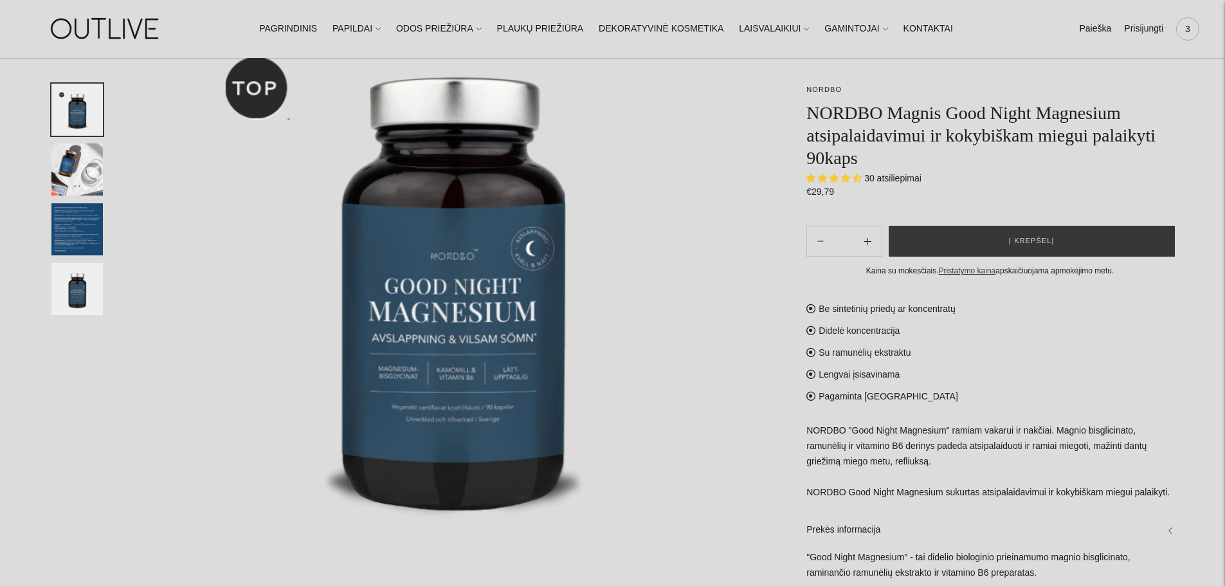
click at [1185, 21] on span "3" at bounding box center [1188, 29] width 18 height 18
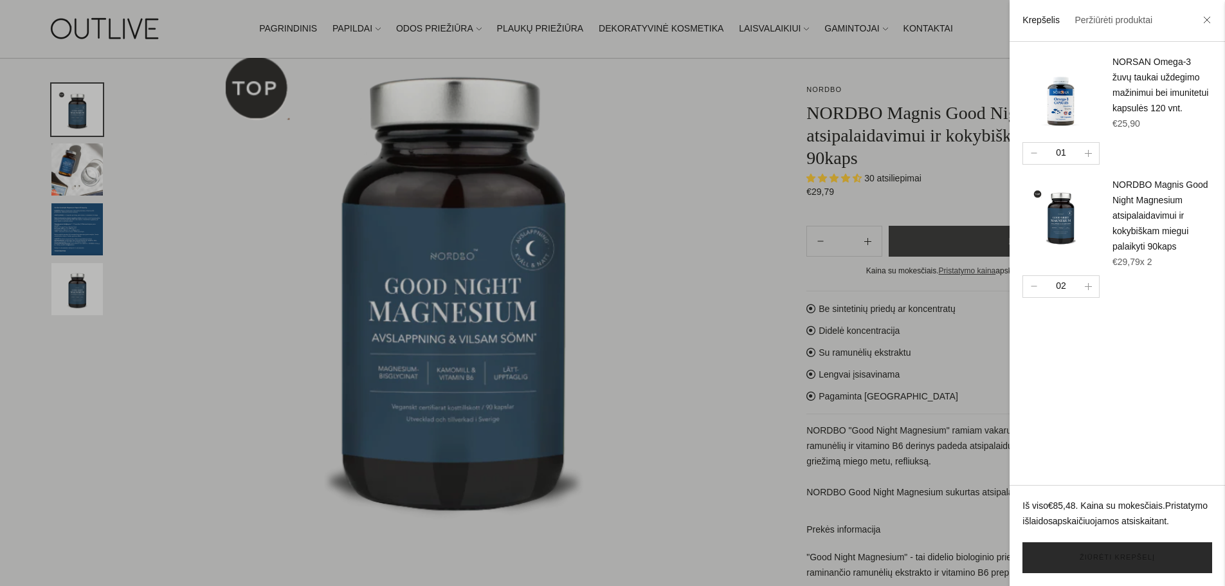
click at [1121, 567] on link "Žiūrėti krepšelį" at bounding box center [1118, 557] width 190 height 31
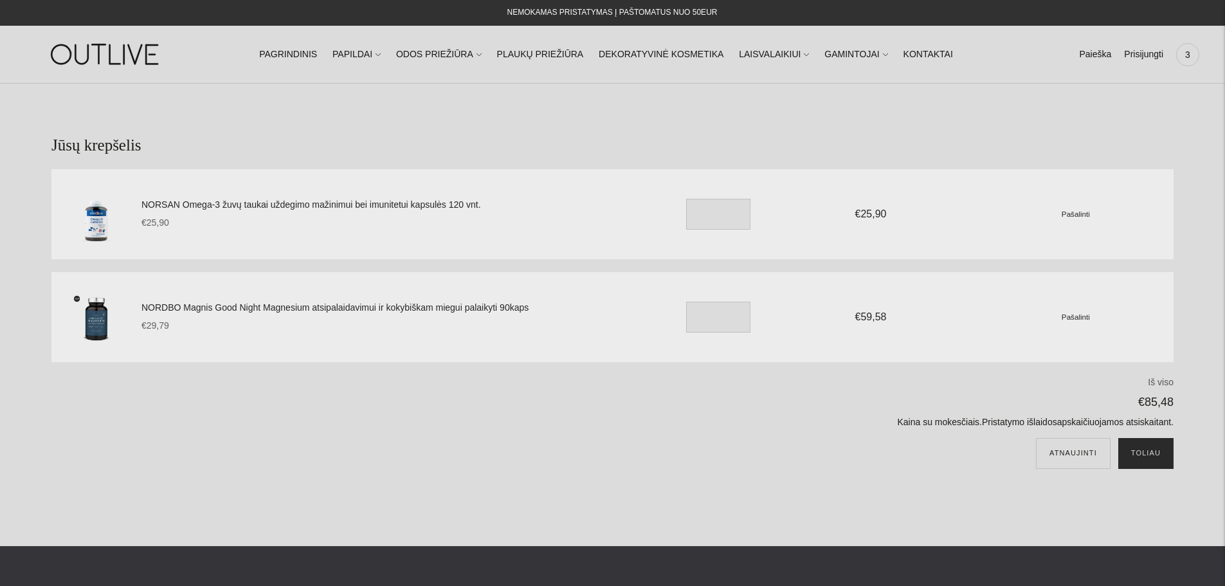
click at [1154, 456] on button "Toliau" at bounding box center [1146, 453] width 55 height 31
